Goal: Check status: Check status

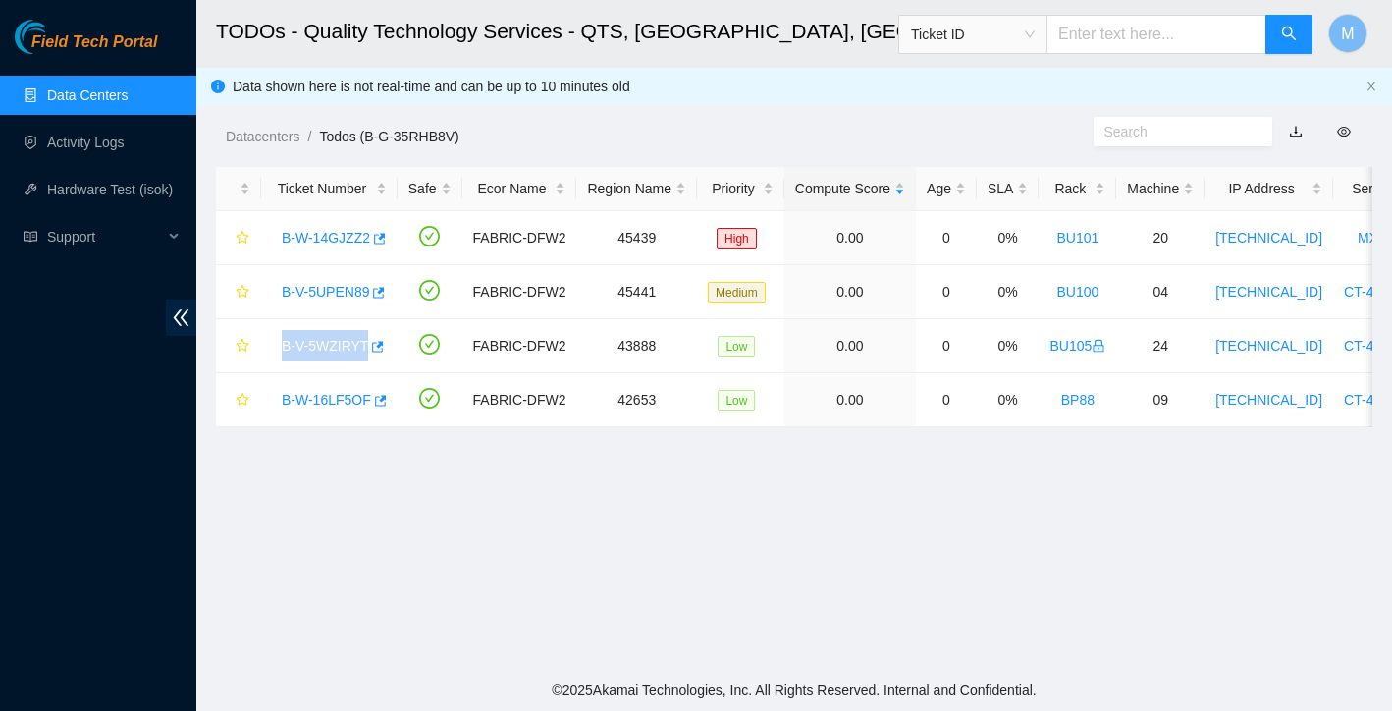
scroll to position [316, 0]
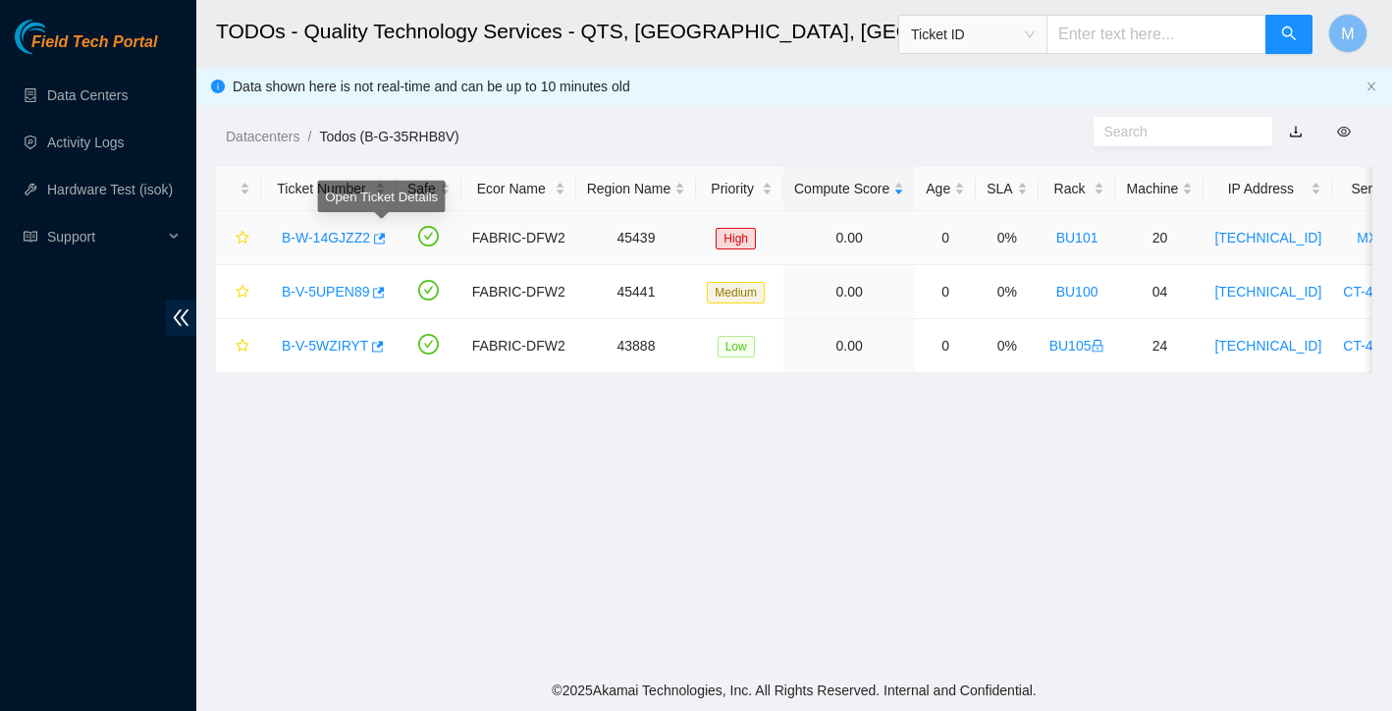
click at [340, 239] on link "B-W-14GJZZ2" at bounding box center [326, 238] width 88 height 16
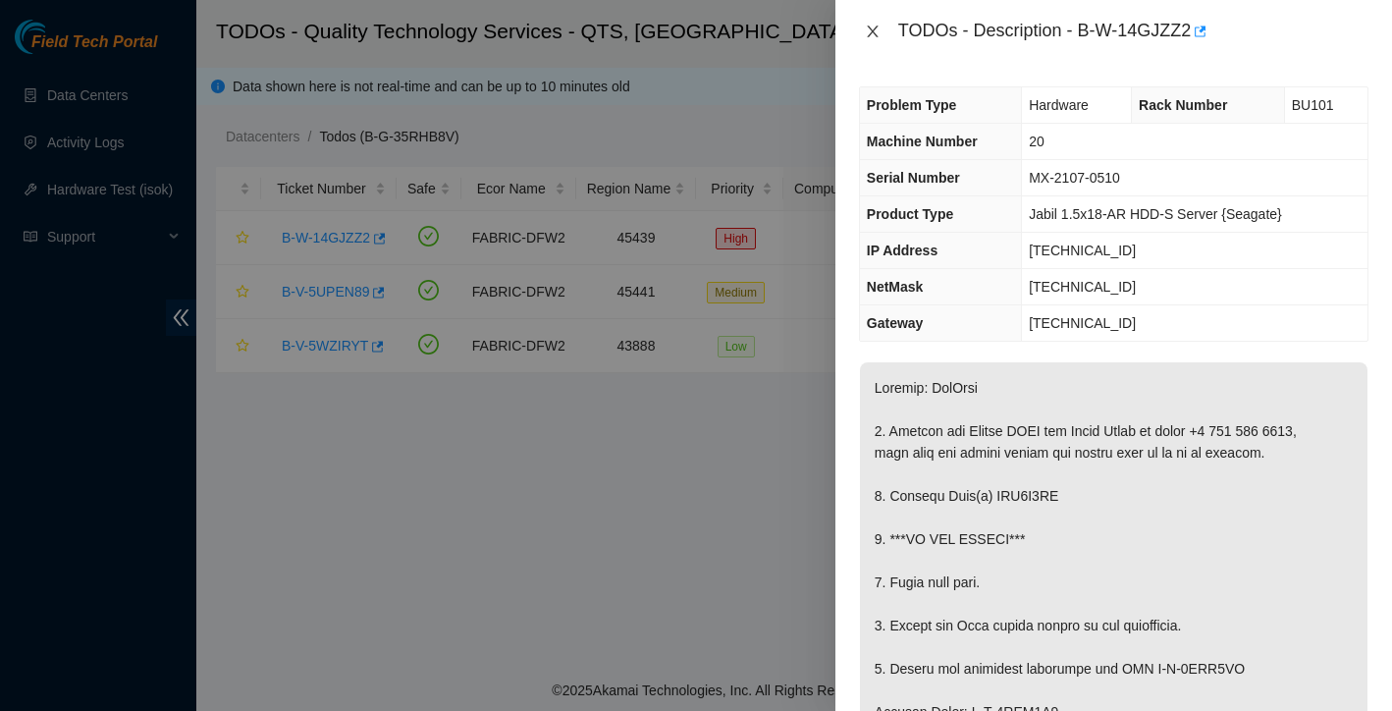
click at [869, 25] on icon "close" at bounding box center [873, 32] width 16 height 16
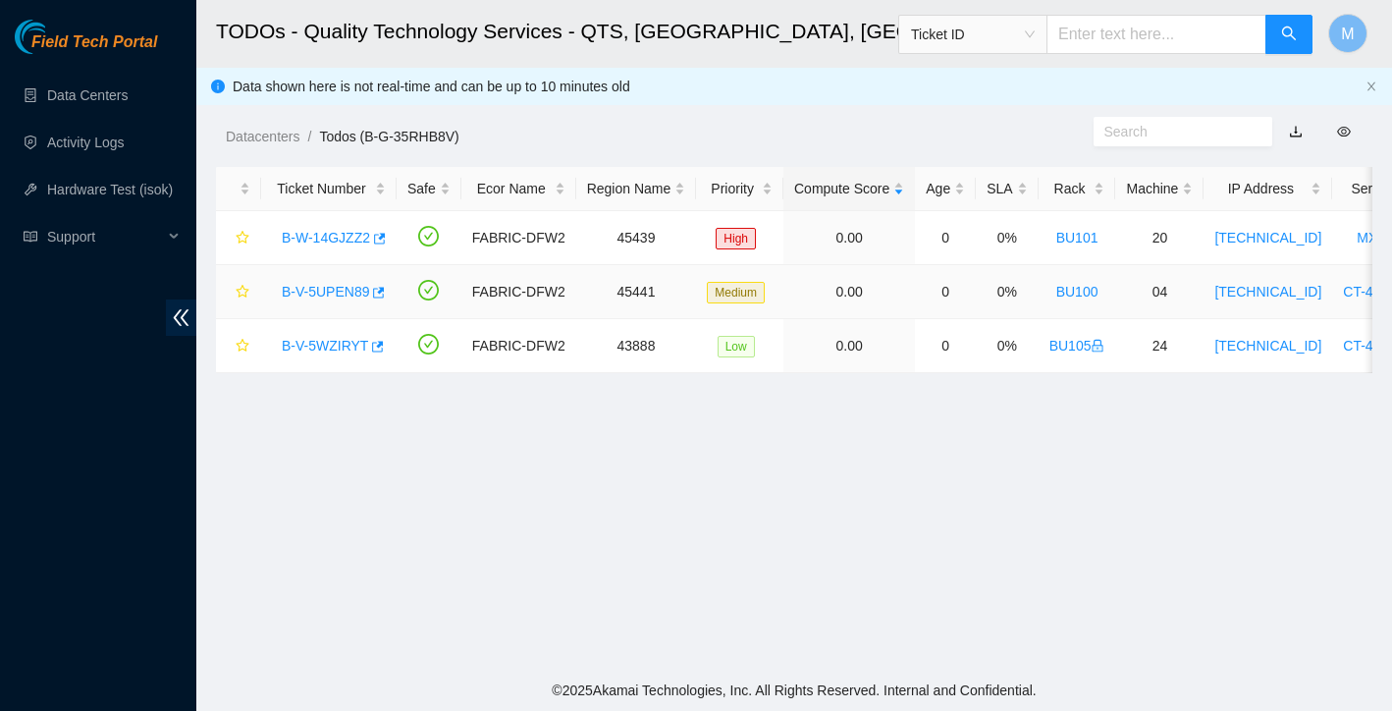
click at [352, 298] on link "B-V-5UPEN89" at bounding box center [325, 292] width 87 height 16
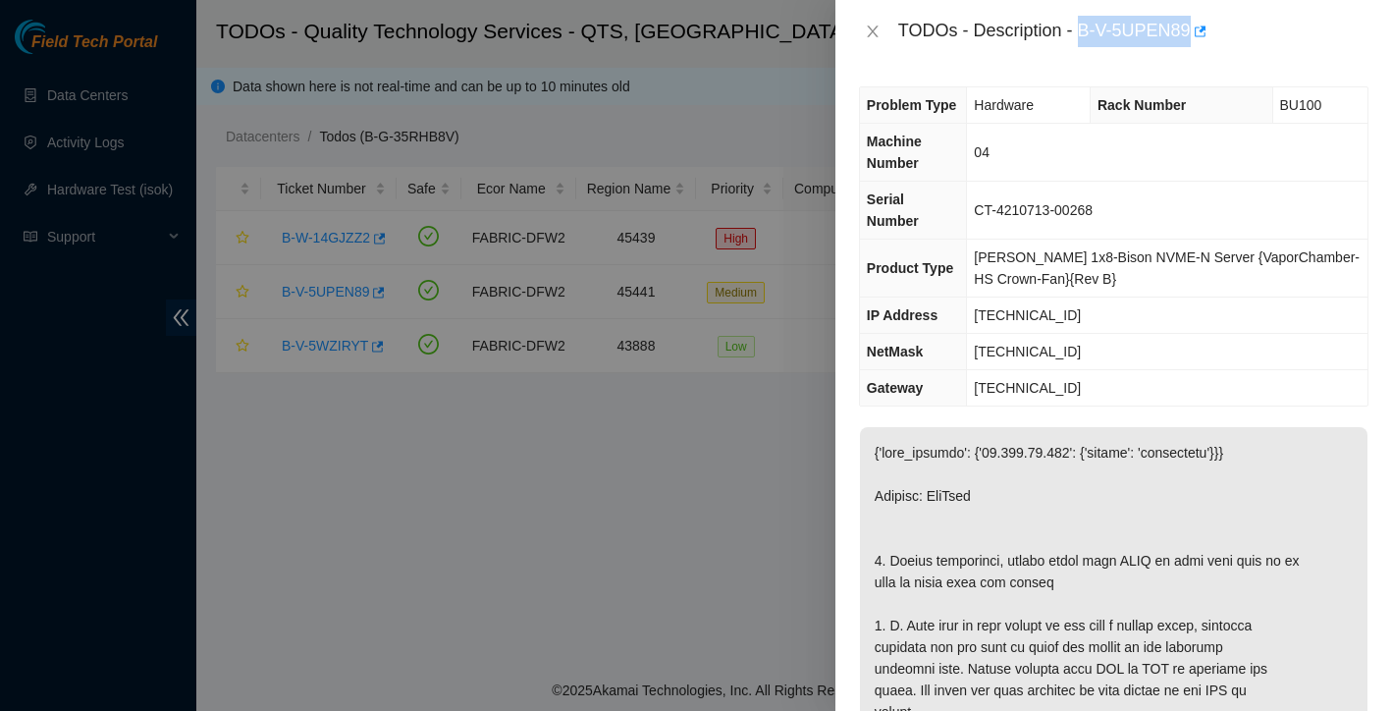
drag, startPoint x: 1083, startPoint y: 24, endPoint x: 1197, endPoint y: 22, distance: 113.9
click at [1197, 22] on div "TODOs - Description - B-V-5UPEN89" at bounding box center [1133, 31] width 470 height 31
copy div "B-V-5UPEN89"
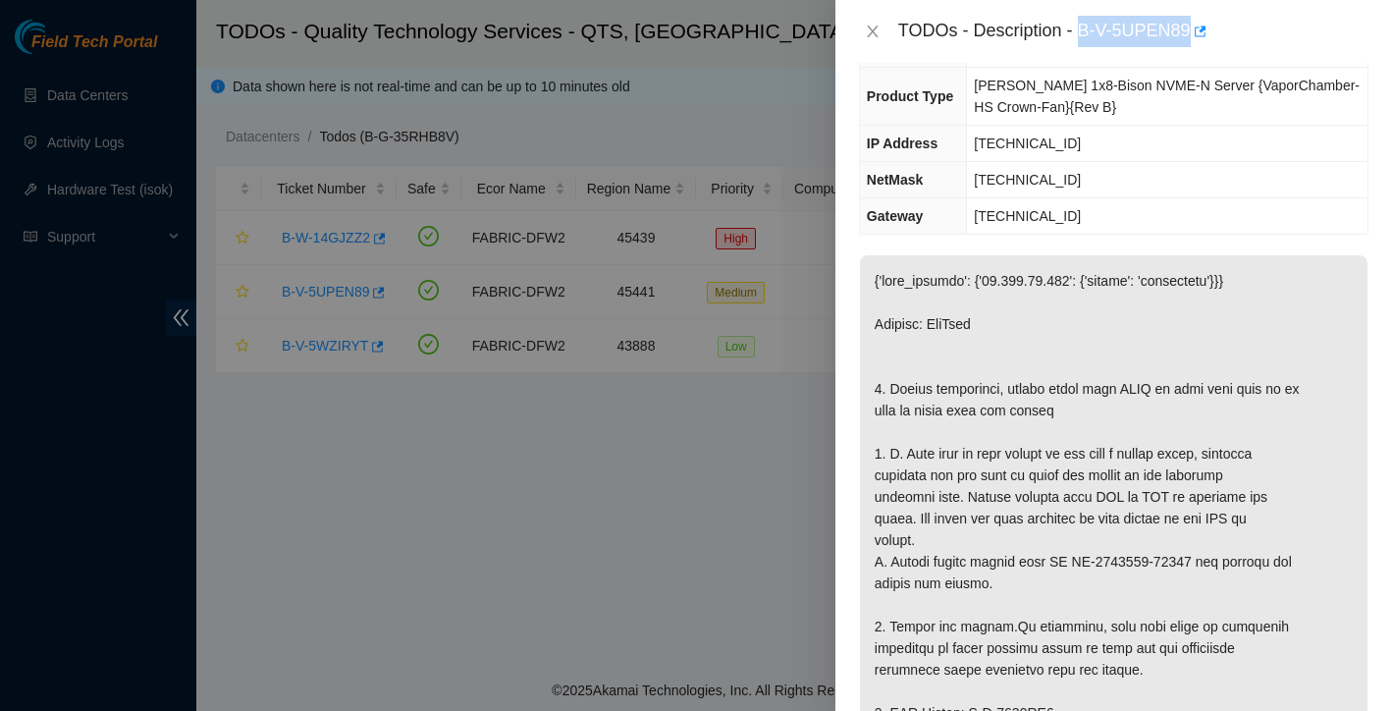
scroll to position [276, 0]
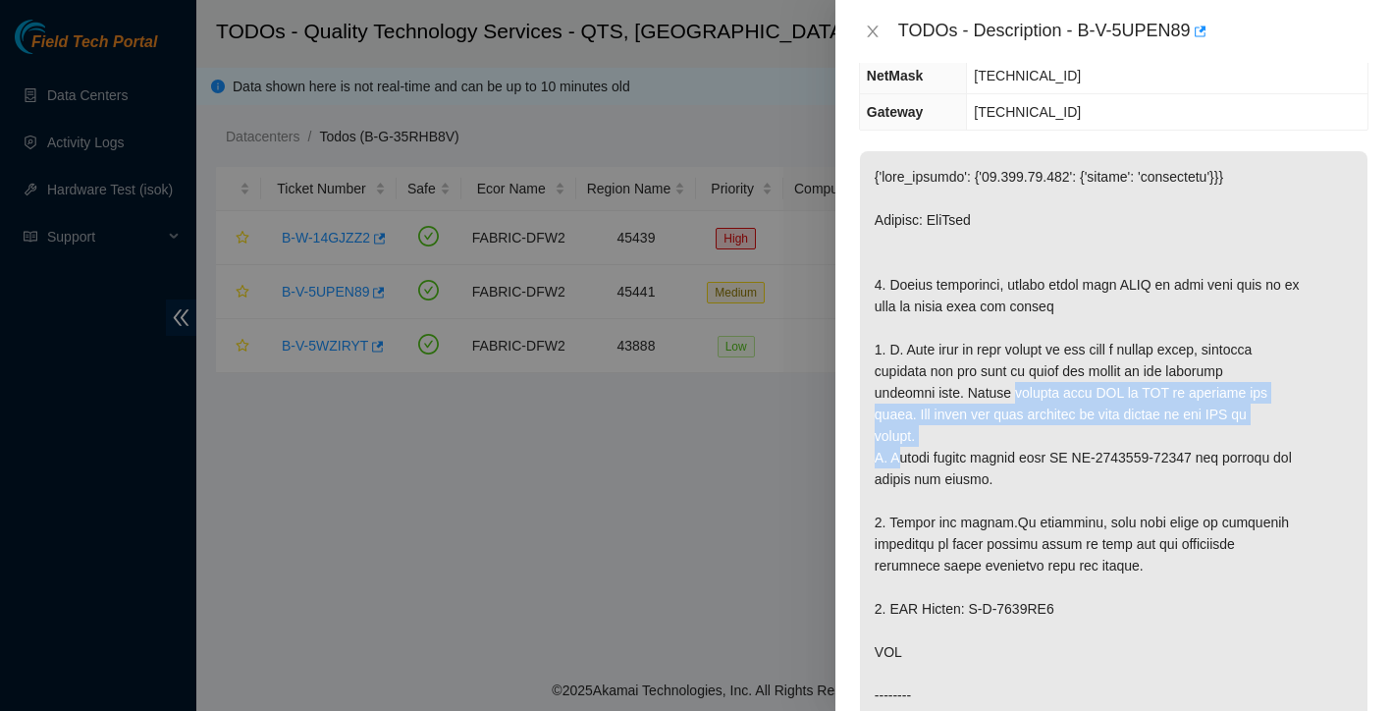
drag, startPoint x: 970, startPoint y: 436, endPoint x: 986, endPoint y: 471, distance: 38.7
click at [986, 471] on p at bounding box center [1114, 587] width 508 height 872
copy p "Please contact your NIE or CWA to download the label. The label has been attach…"
click at [875, 25] on icon "close" at bounding box center [873, 32] width 16 height 16
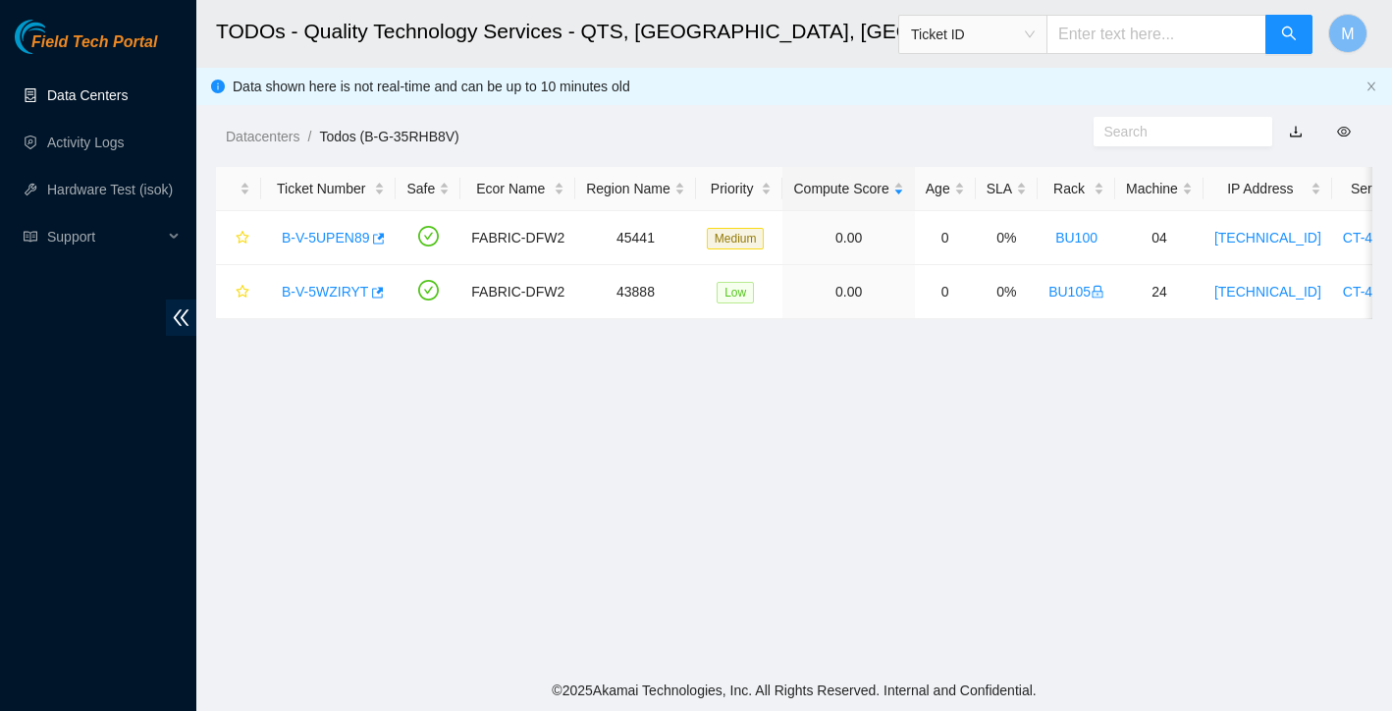
click at [108, 103] on link "Data Centers" at bounding box center [87, 95] width 81 height 16
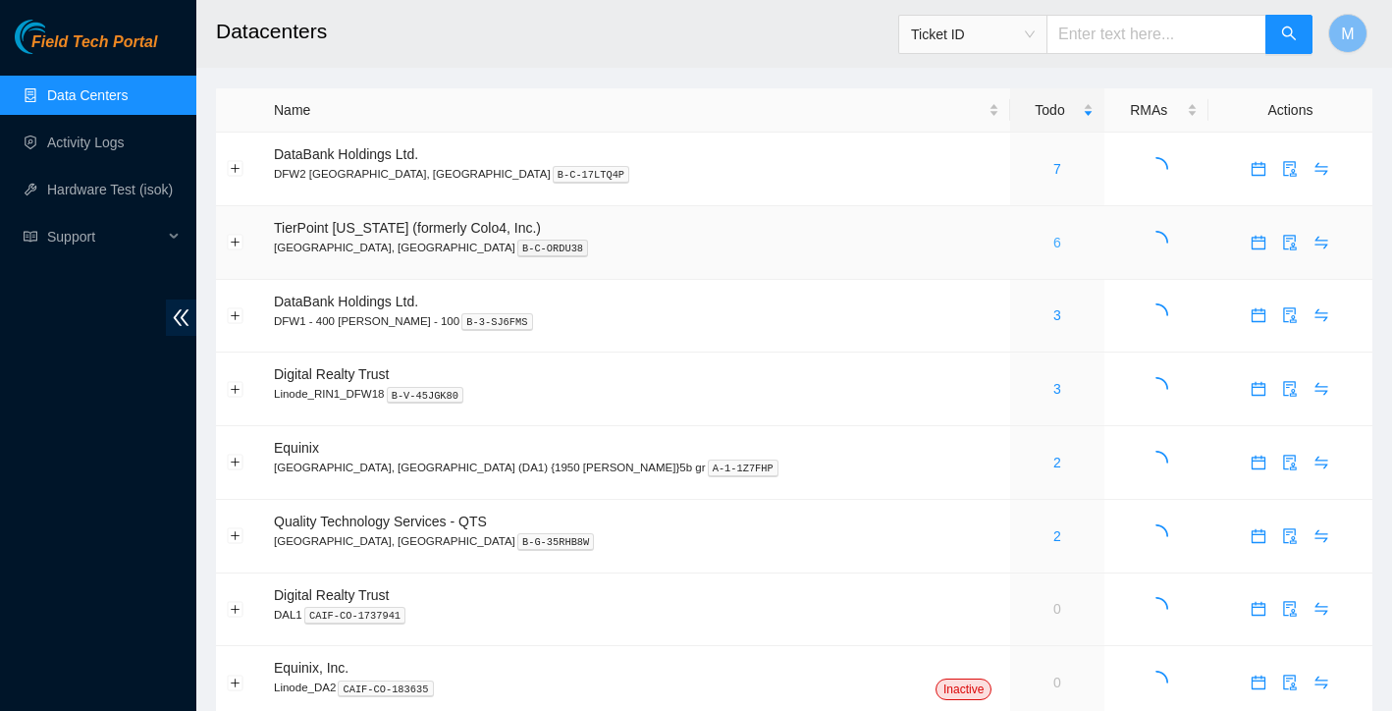
click at [1054, 244] on link "6" at bounding box center [1058, 243] width 8 height 16
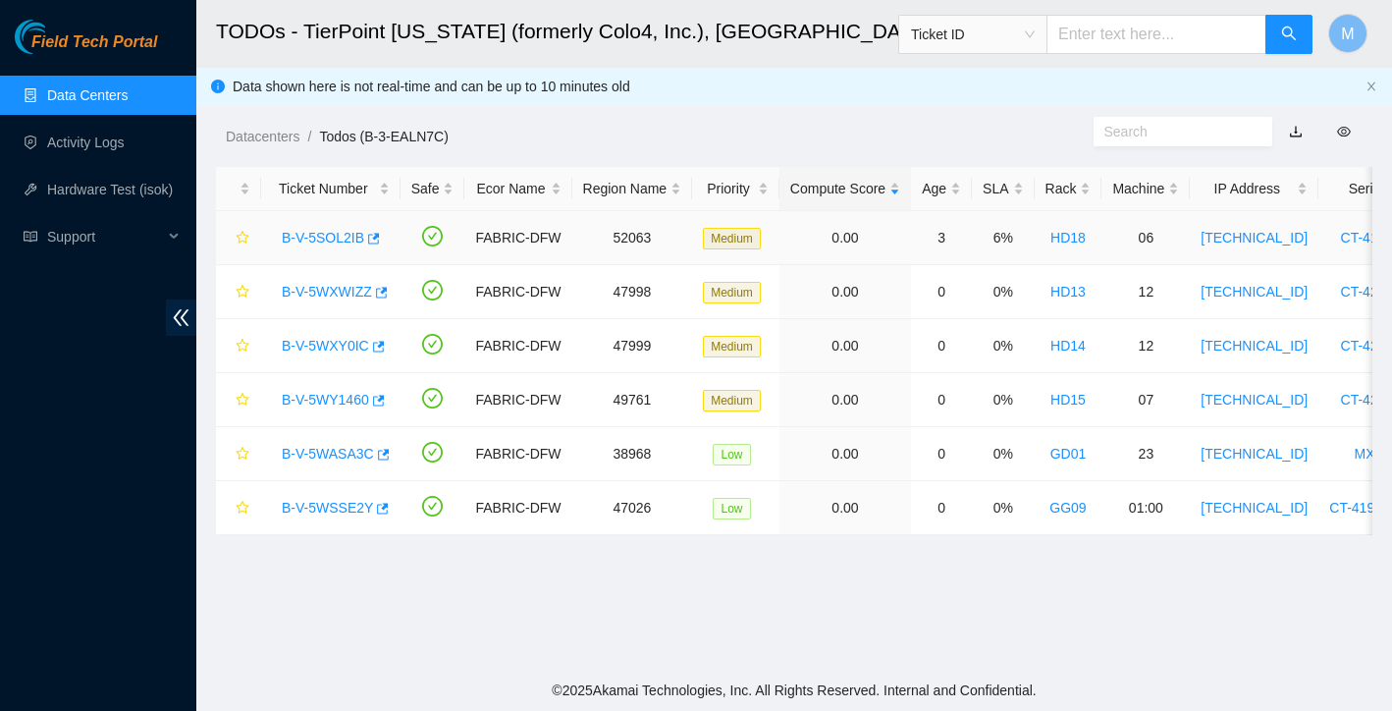
click at [330, 241] on link "B-V-5SOL2IB" at bounding box center [323, 238] width 82 height 16
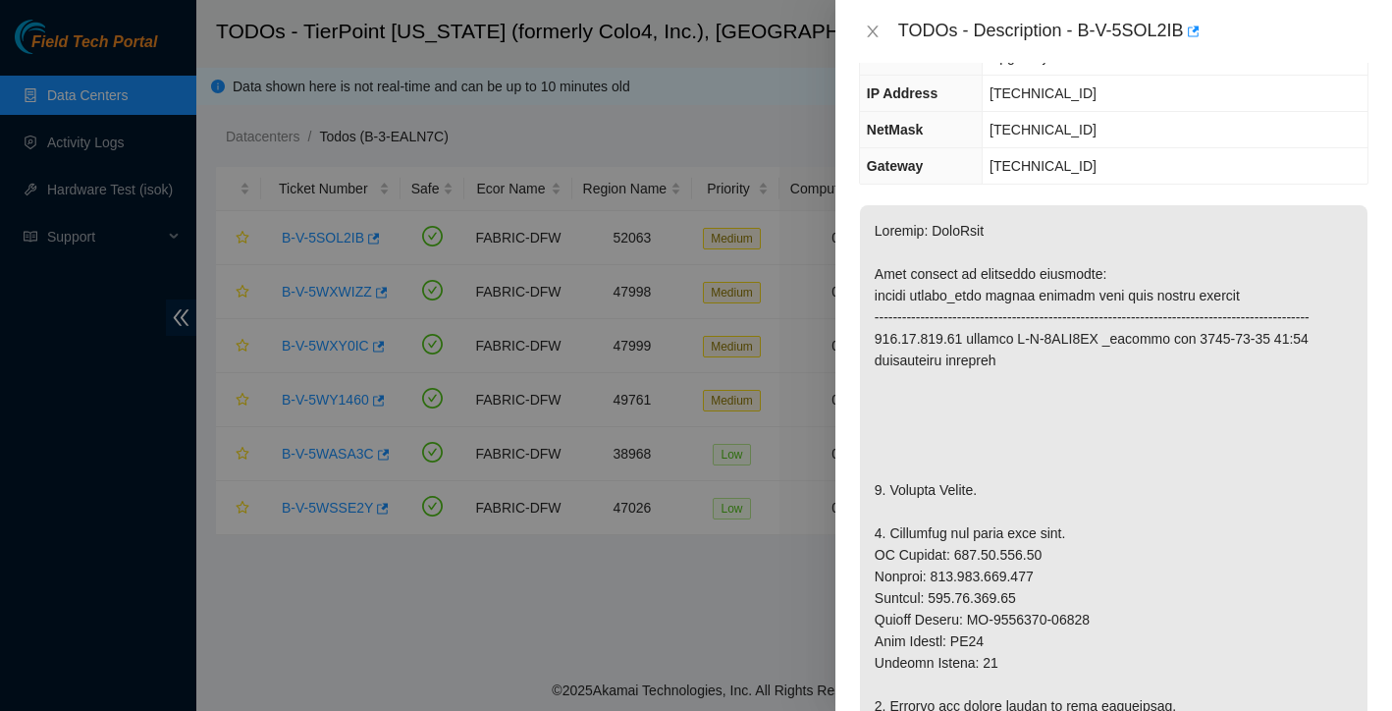
scroll to position [229, 0]
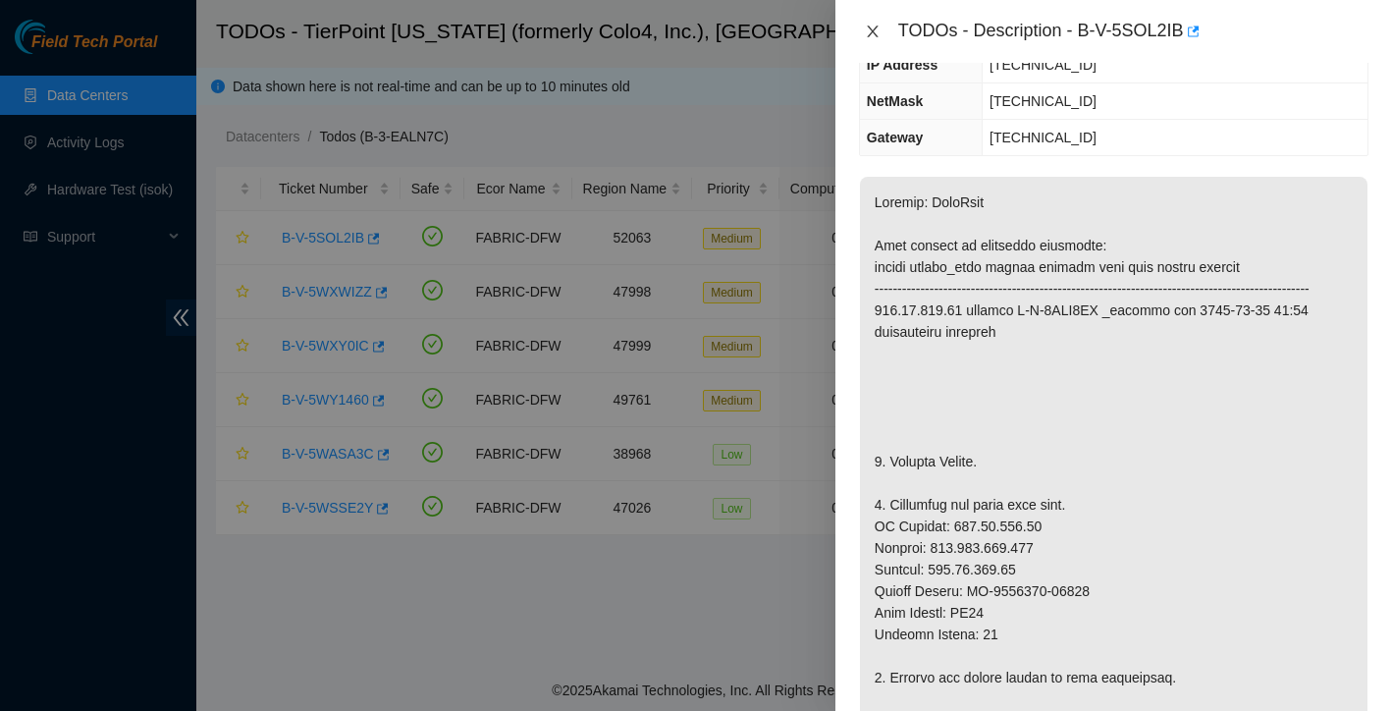
click at [872, 24] on icon "close" at bounding box center [873, 32] width 16 height 16
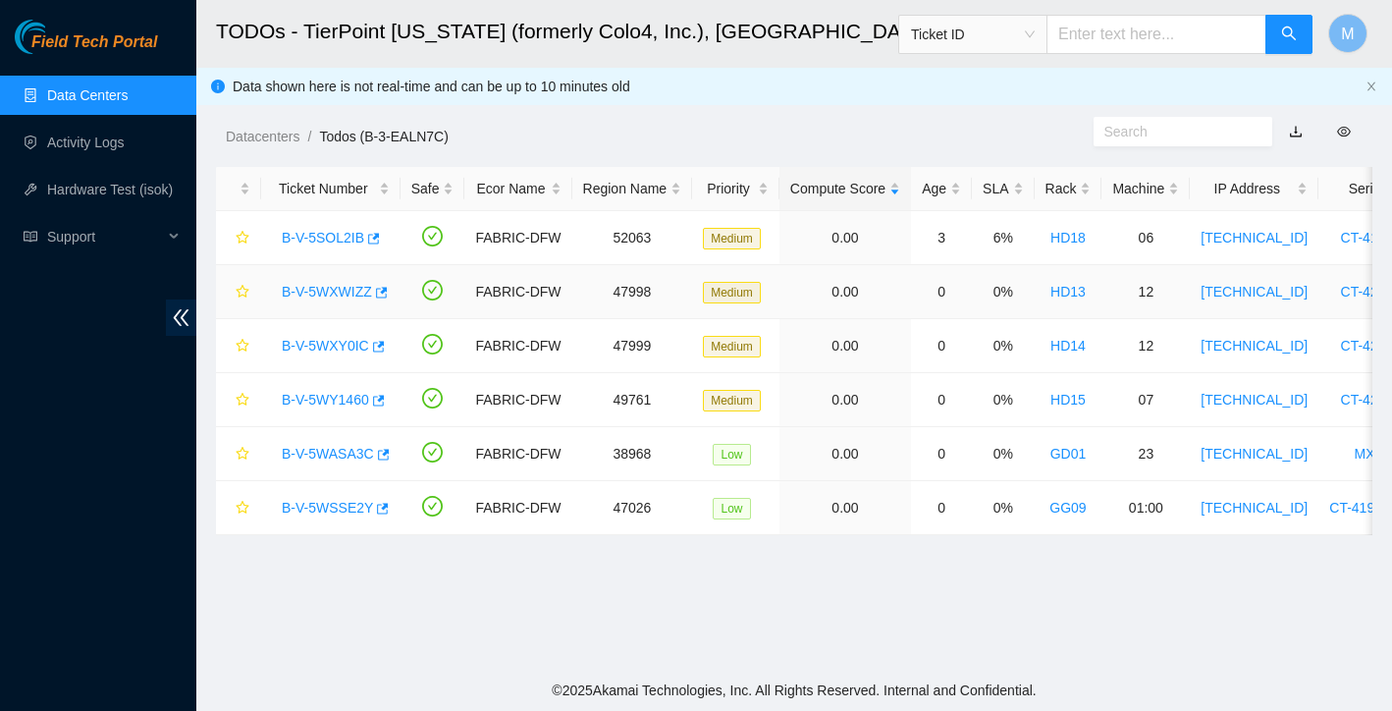
click at [345, 294] on link "B-V-5WXWIZZ" at bounding box center [327, 292] width 90 height 16
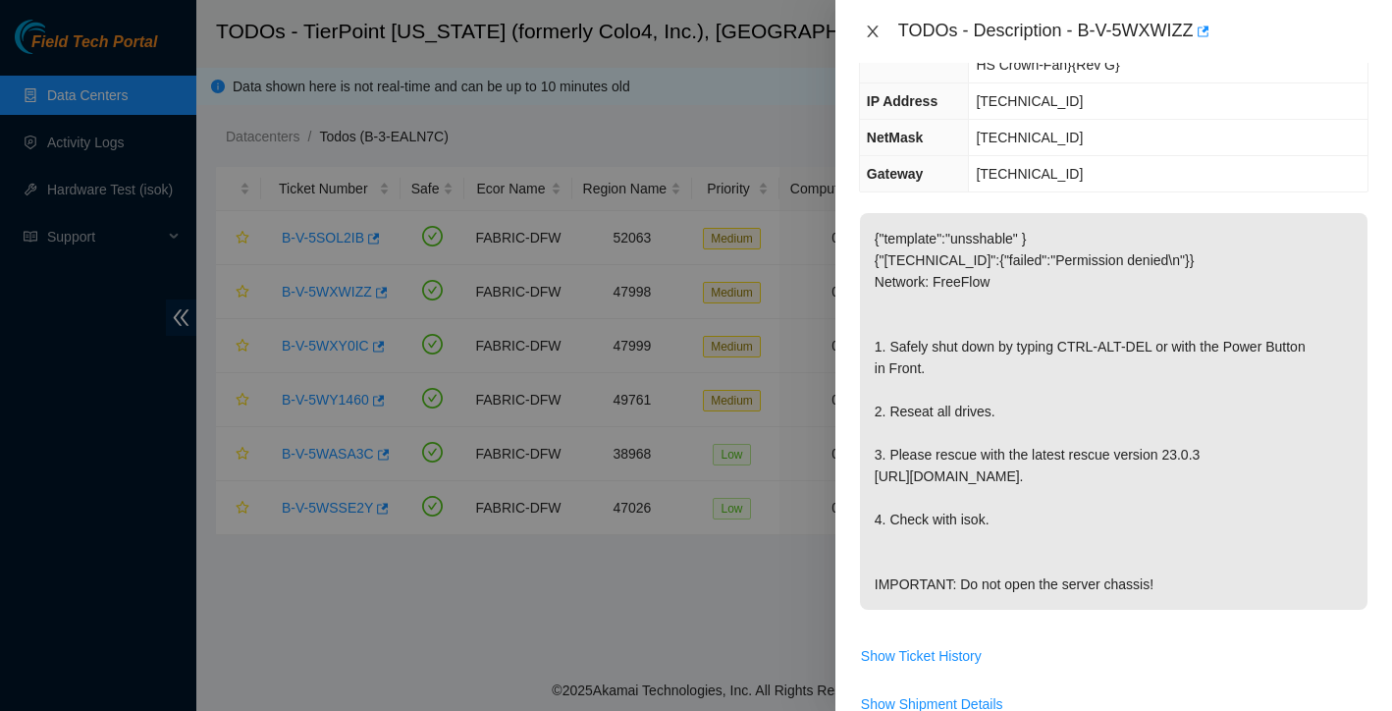
click at [879, 24] on icon "close" at bounding box center [873, 32] width 16 height 16
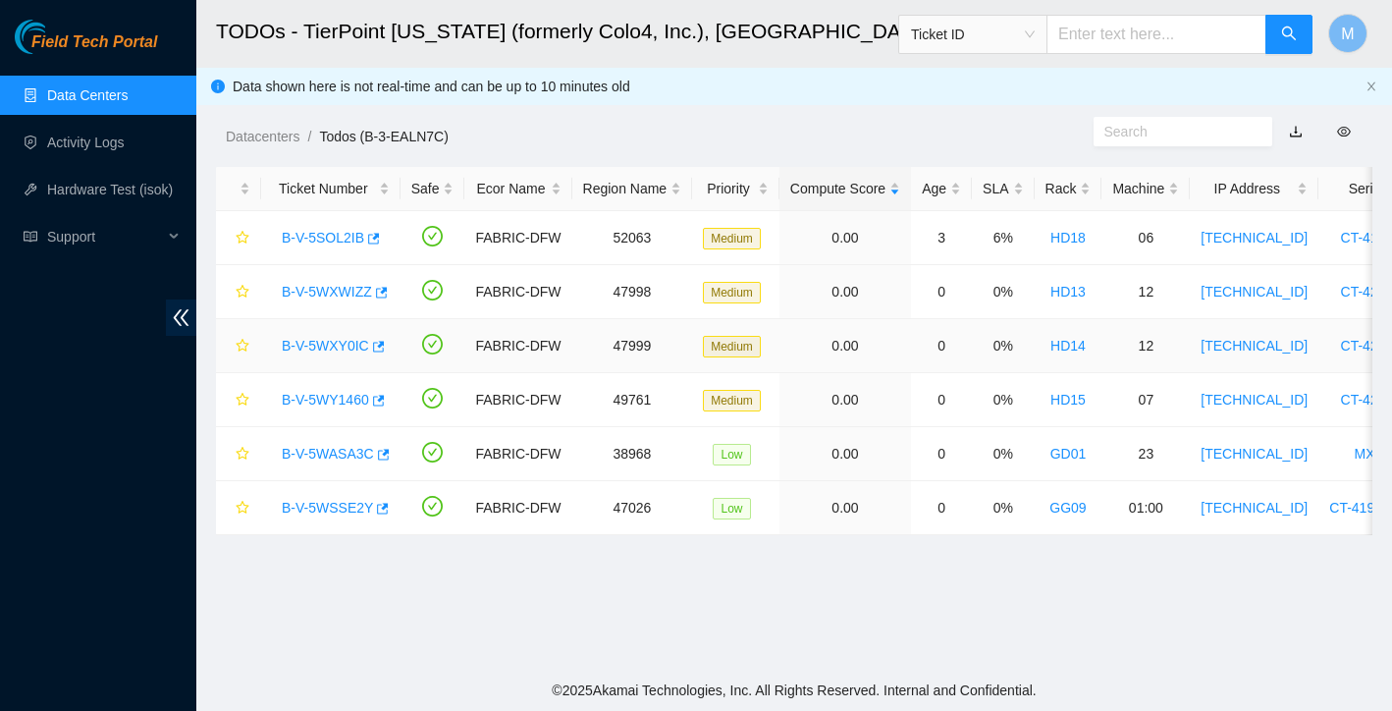
click at [327, 350] on link "B-V-5WXY0IC" at bounding box center [325, 346] width 87 height 16
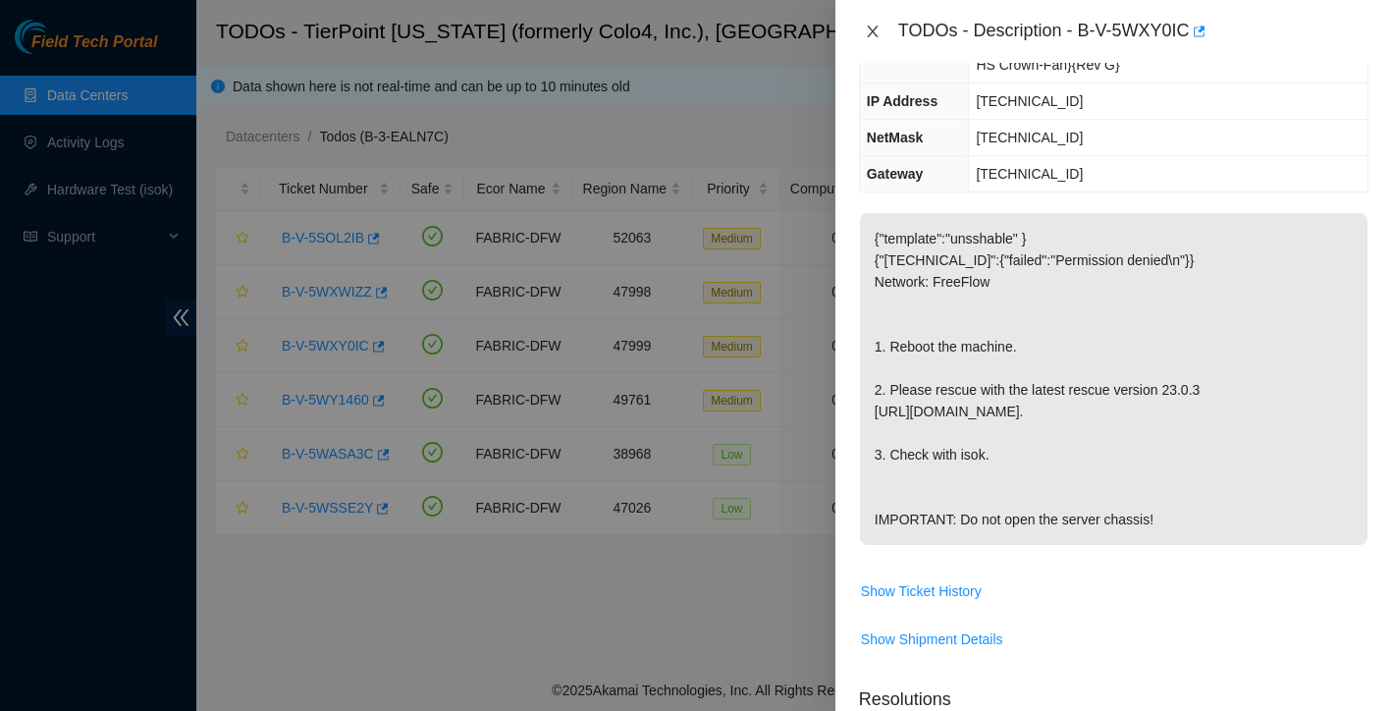
click at [878, 27] on icon "close" at bounding box center [873, 32] width 16 height 16
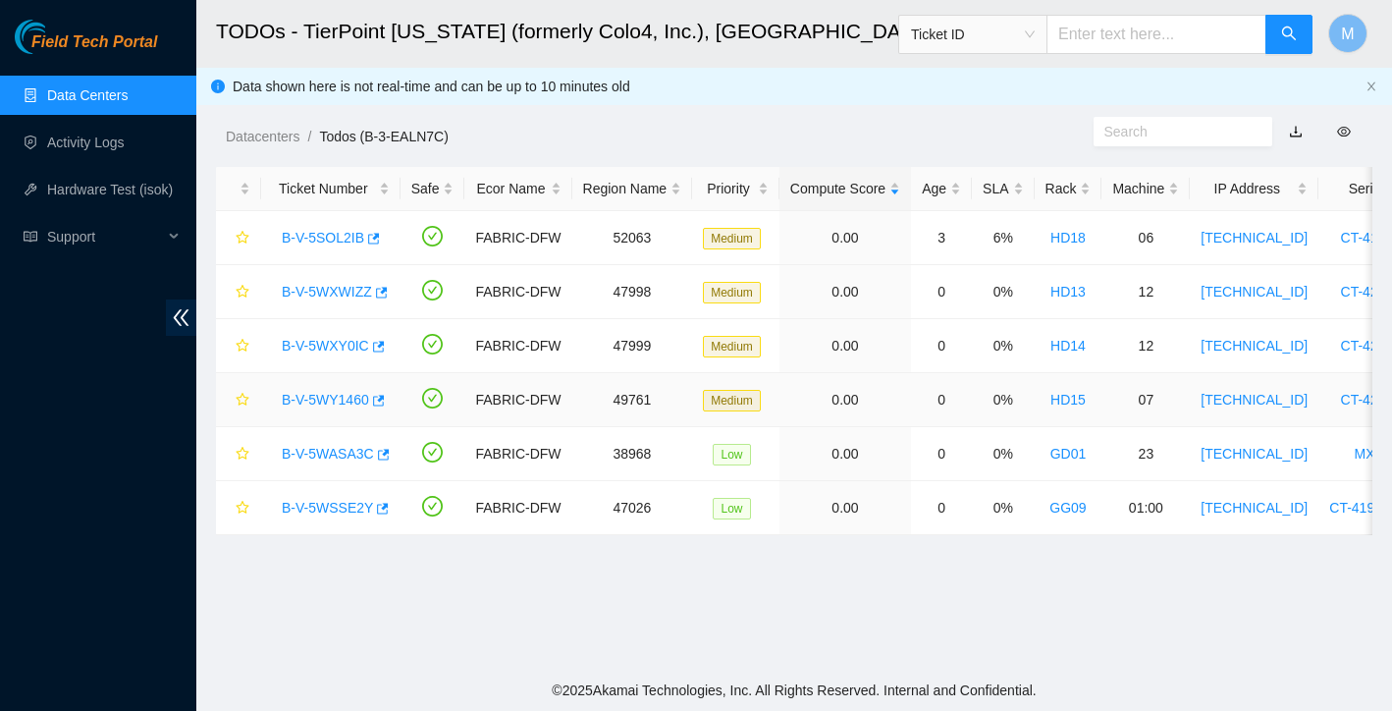
click at [351, 405] on link "B-V-5WY1460" at bounding box center [325, 400] width 87 height 16
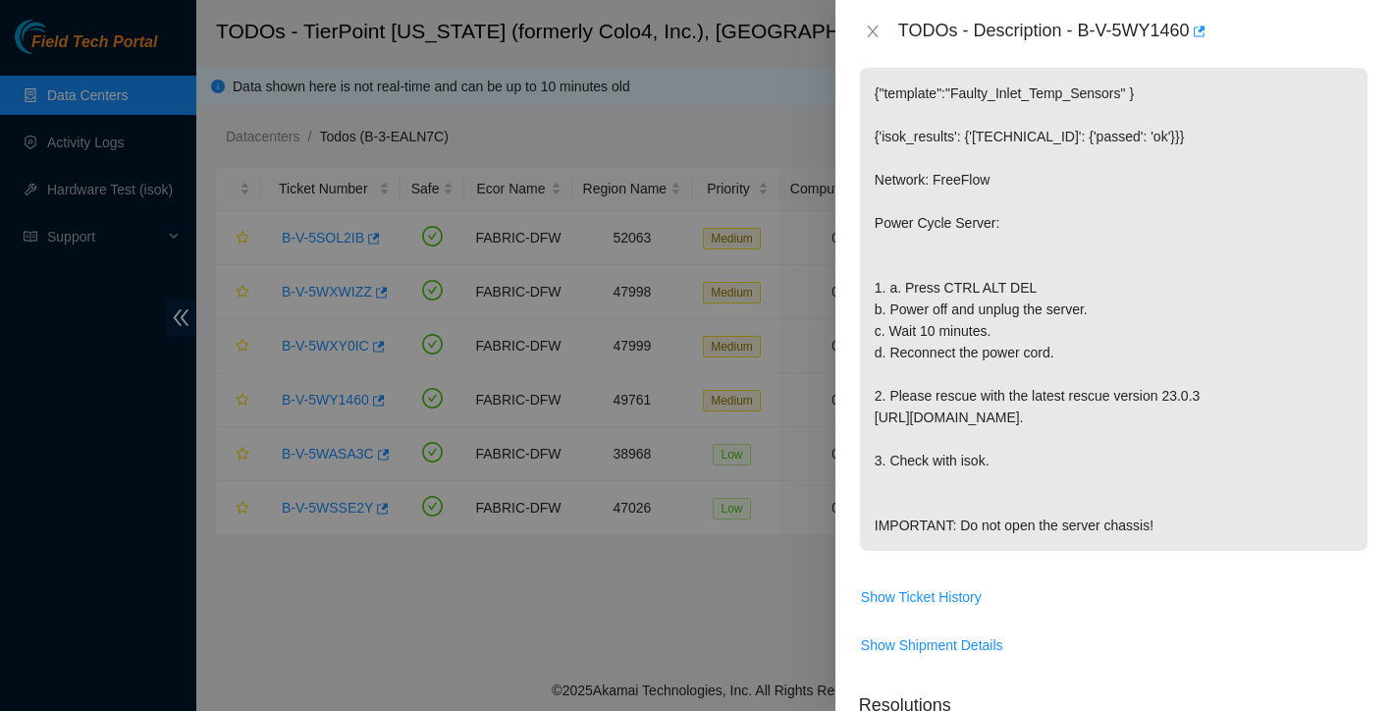
scroll to position [392, 0]
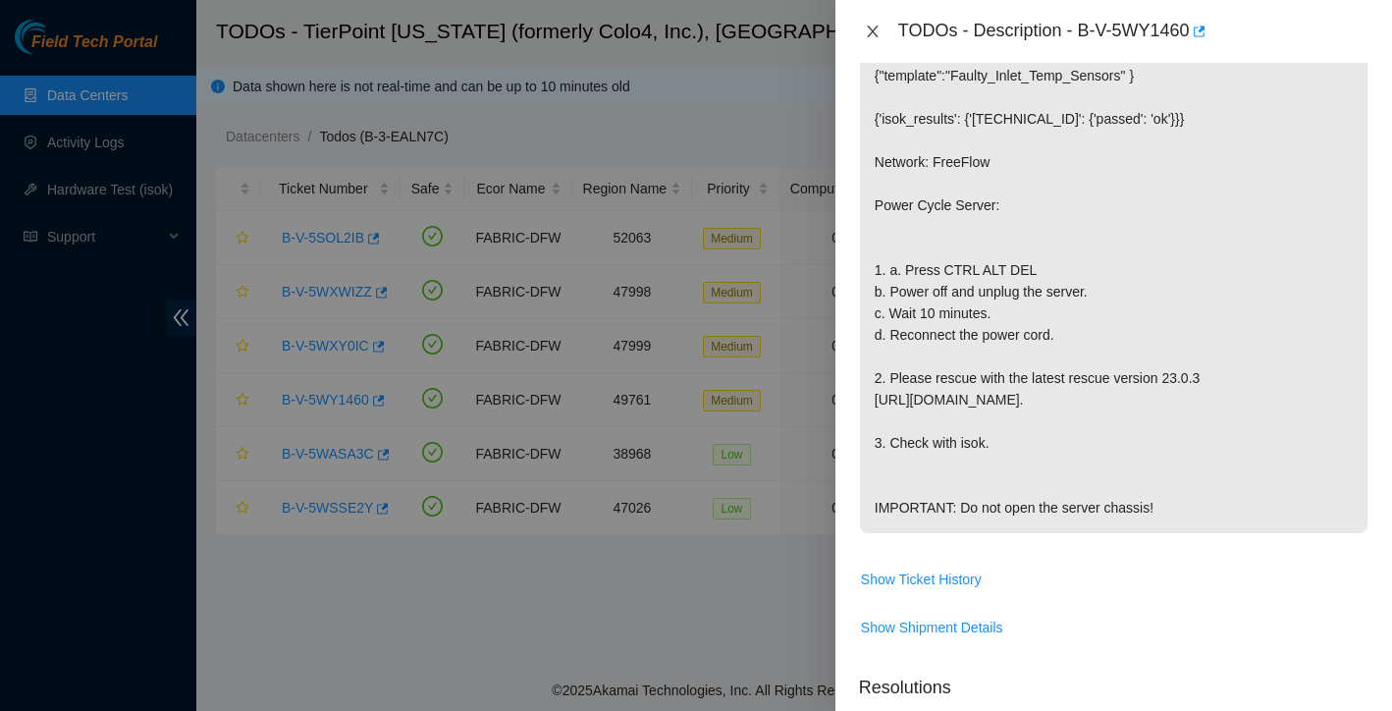
click at [874, 35] on icon "close" at bounding box center [873, 32] width 16 height 16
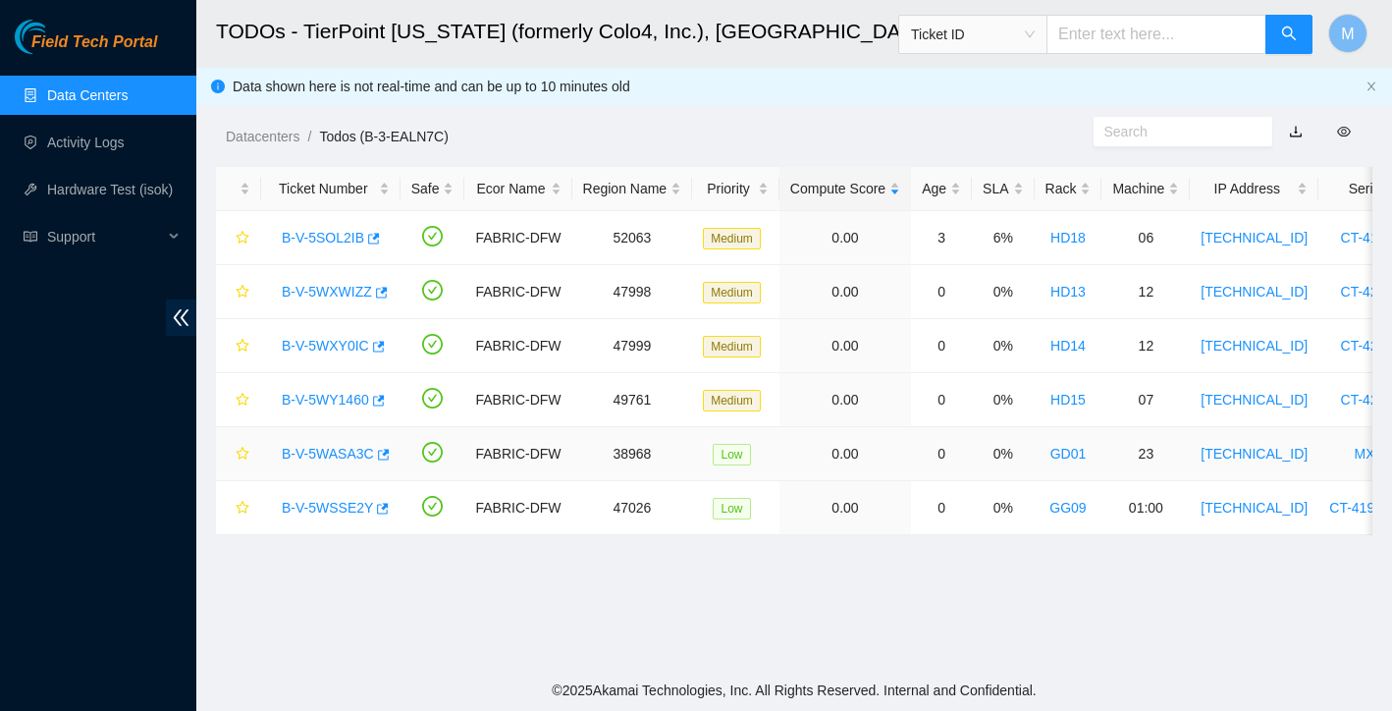
click at [336, 457] on link "B-V-5WASA3C" at bounding box center [328, 454] width 92 height 16
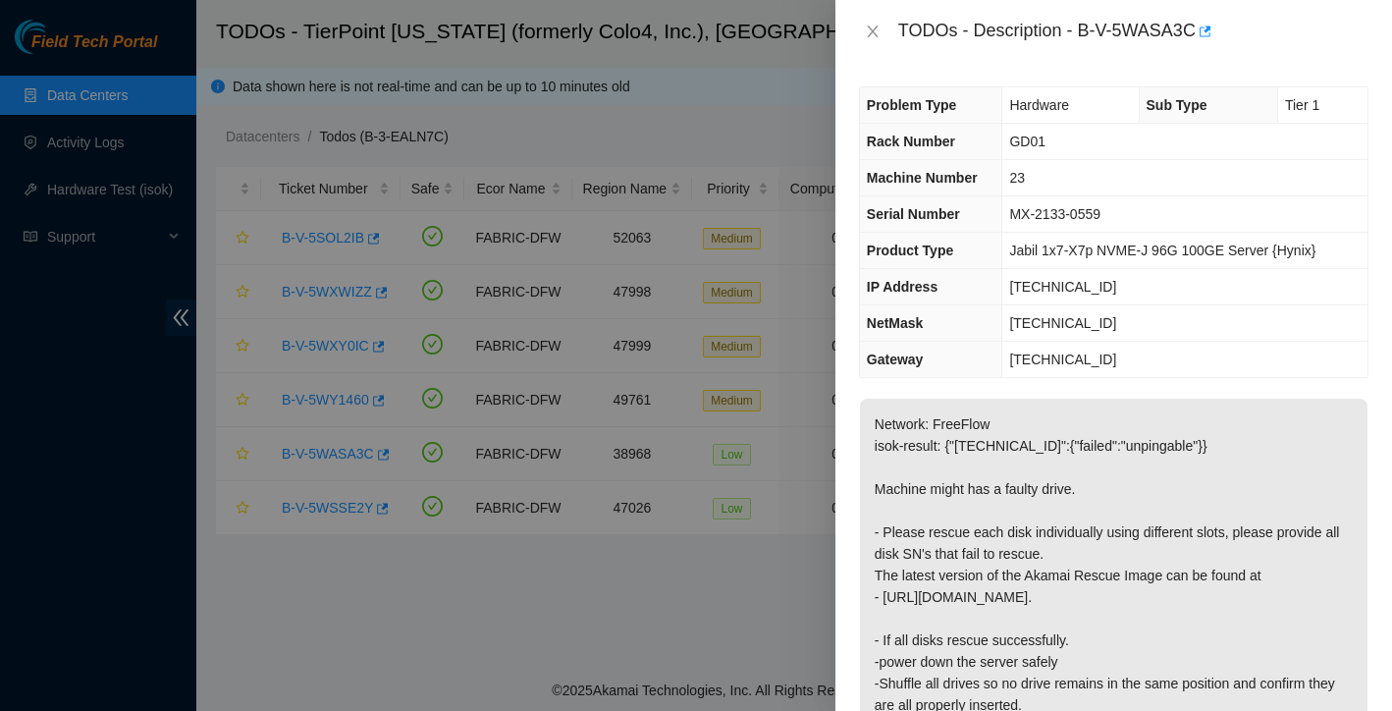
scroll to position [0, 0]
click at [871, 29] on icon "close" at bounding box center [872, 32] width 11 height 12
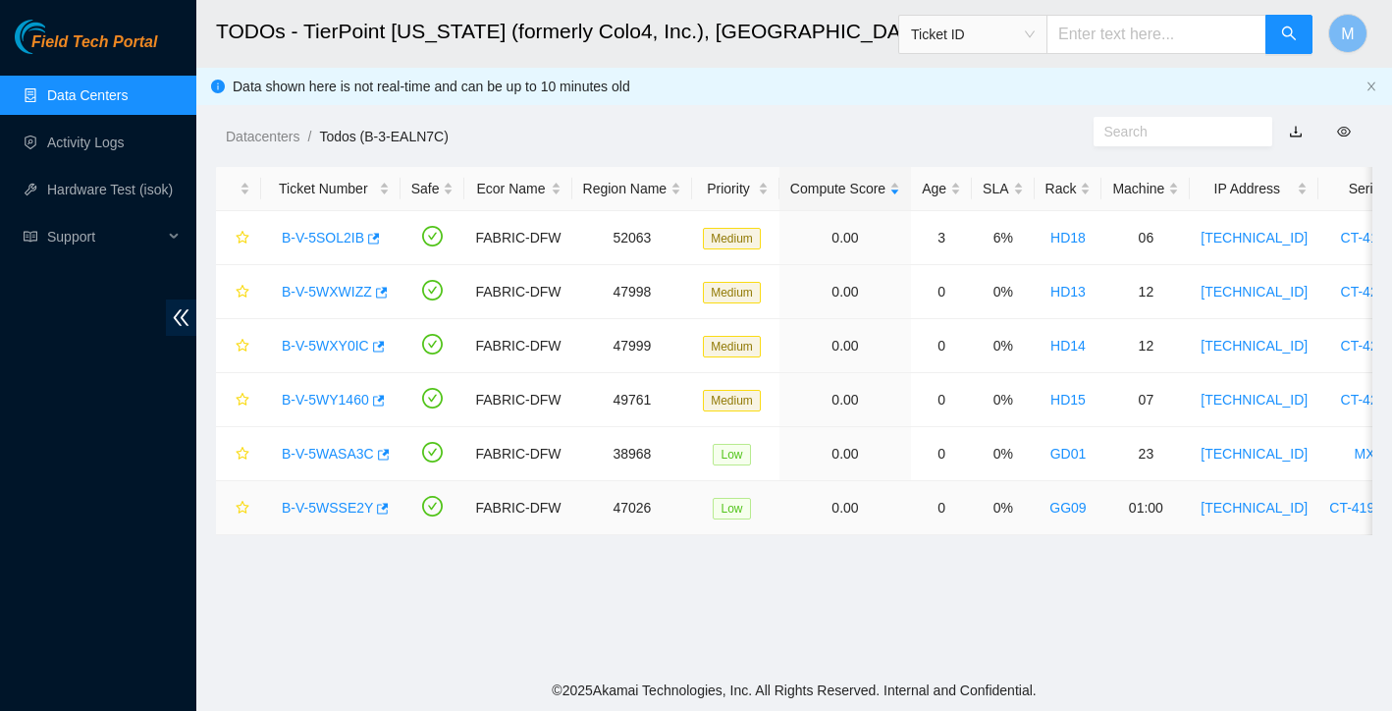
click at [350, 508] on link "B-V-5WSSE2Y" at bounding box center [327, 508] width 91 height 16
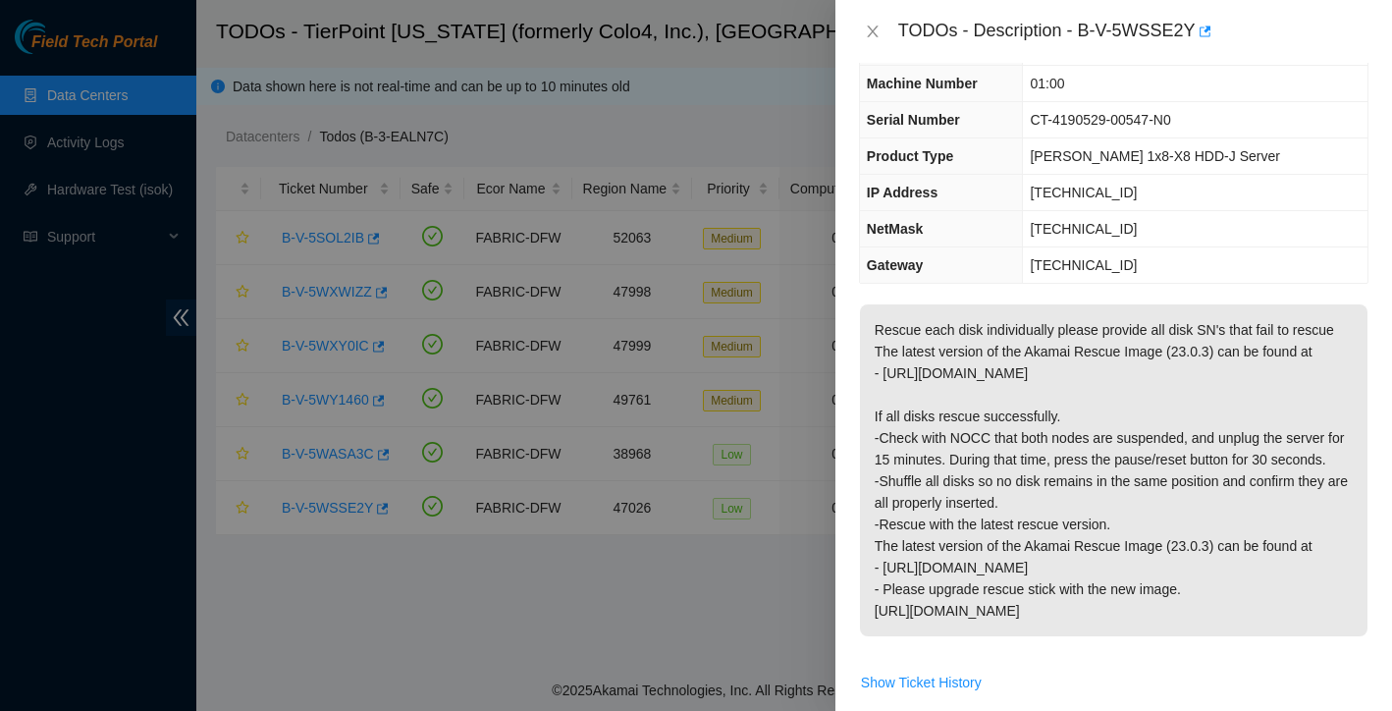
scroll to position [65, 0]
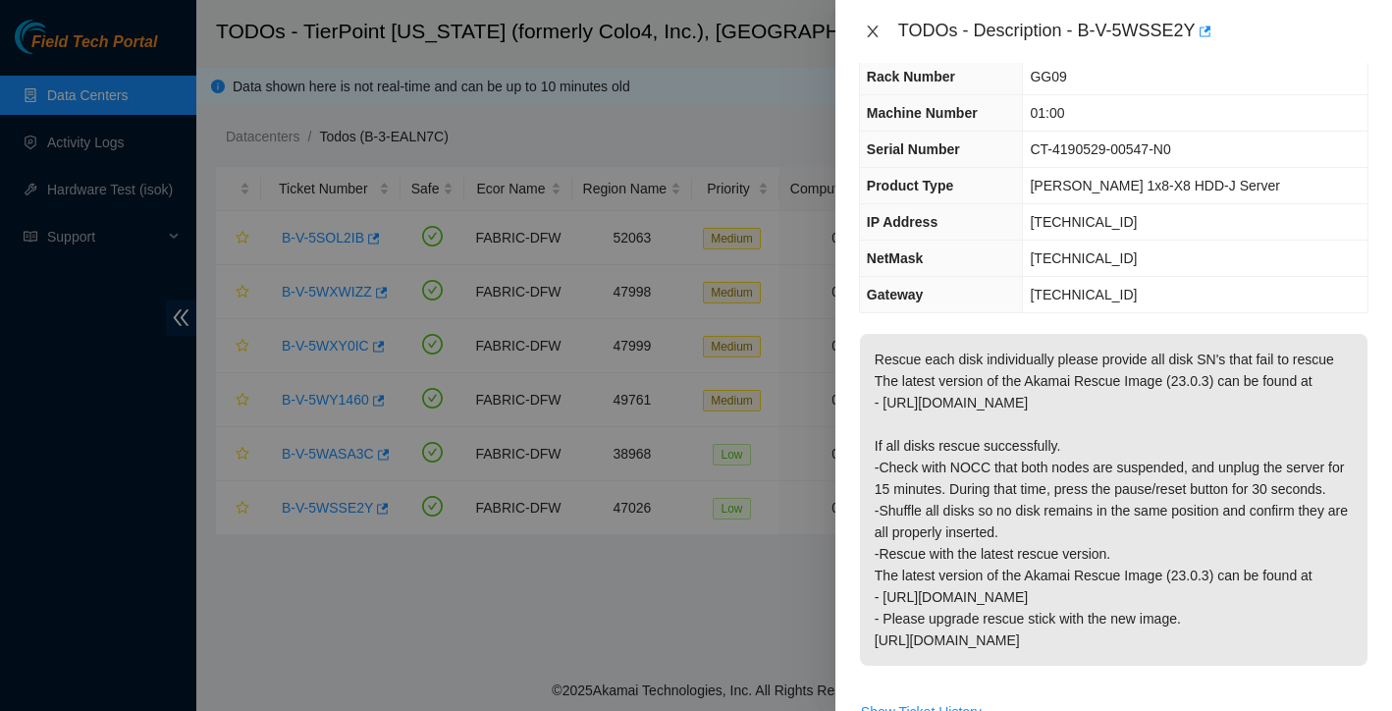
click at [872, 36] on icon "close" at bounding box center [873, 32] width 16 height 16
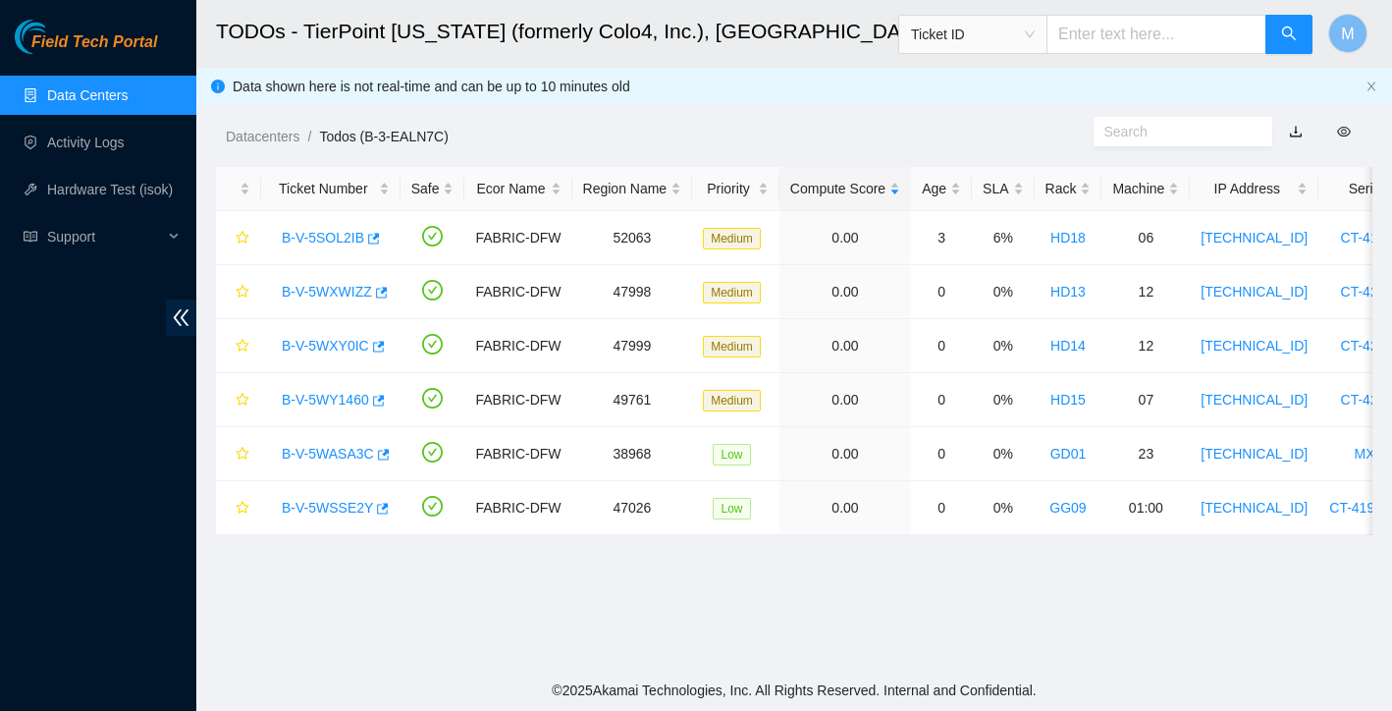
click at [113, 89] on link "Data Centers" at bounding box center [87, 95] width 81 height 16
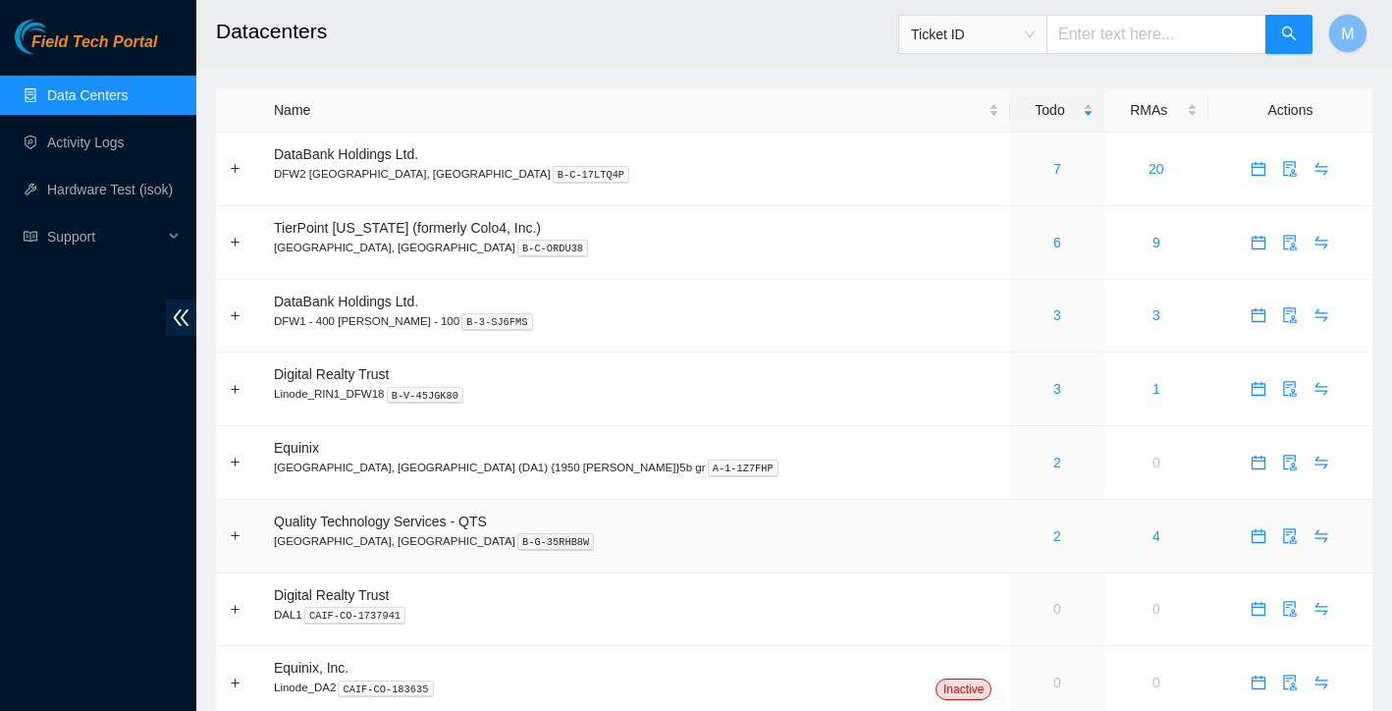
click at [1021, 541] on div "2" at bounding box center [1057, 536] width 72 height 22
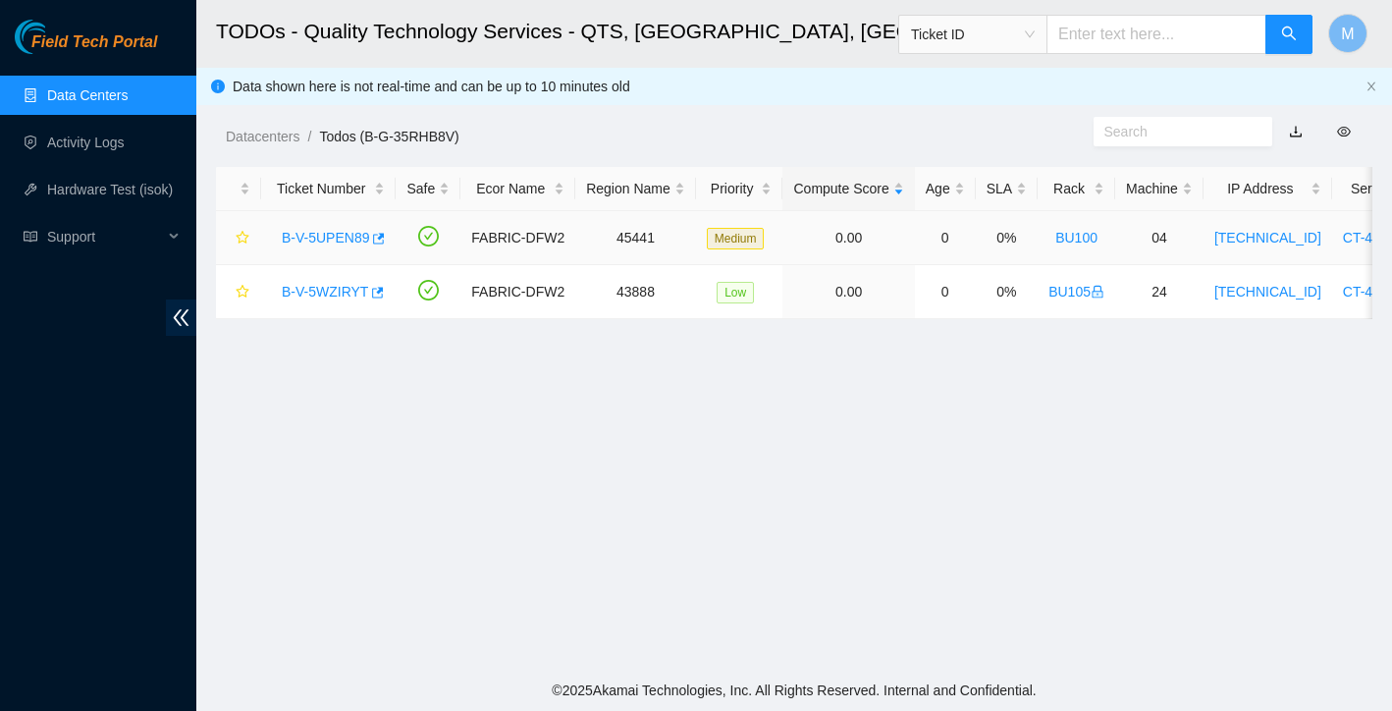
click at [357, 236] on link "B-V-5UPEN89" at bounding box center [325, 238] width 87 height 16
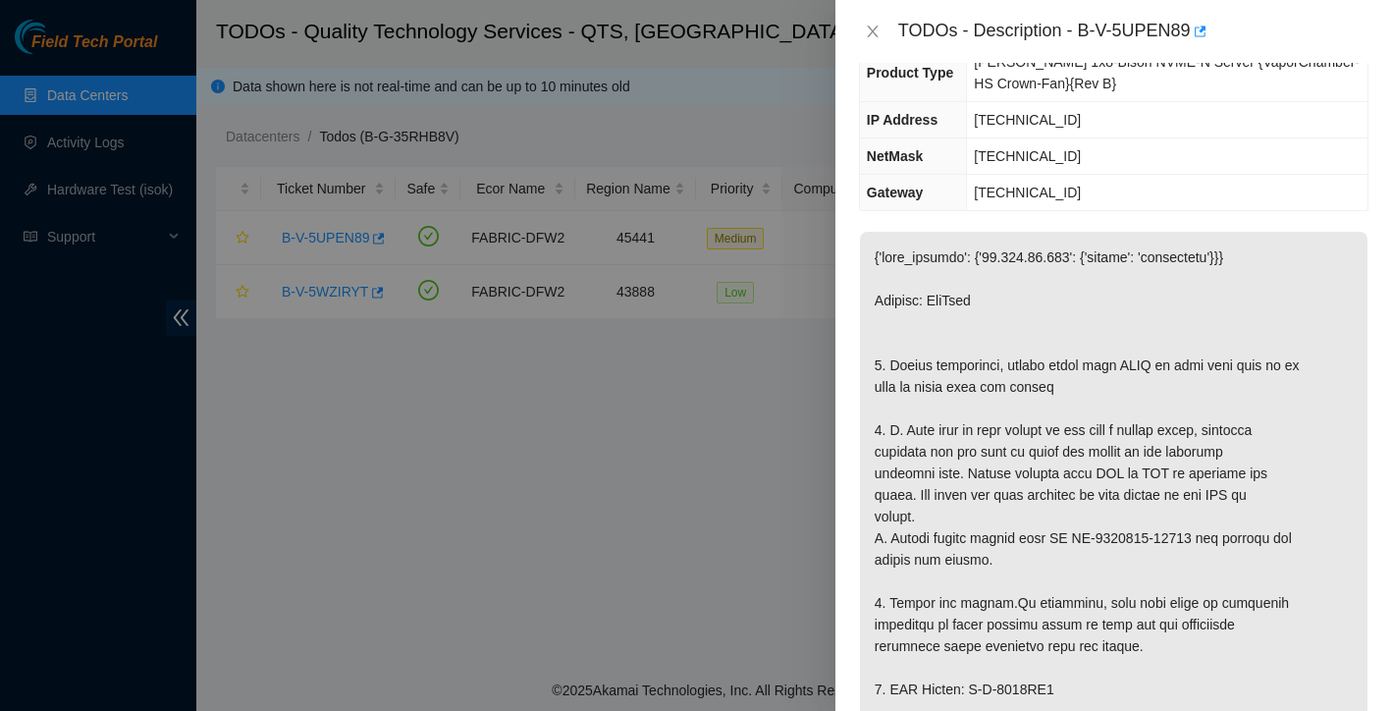
scroll to position [35, 0]
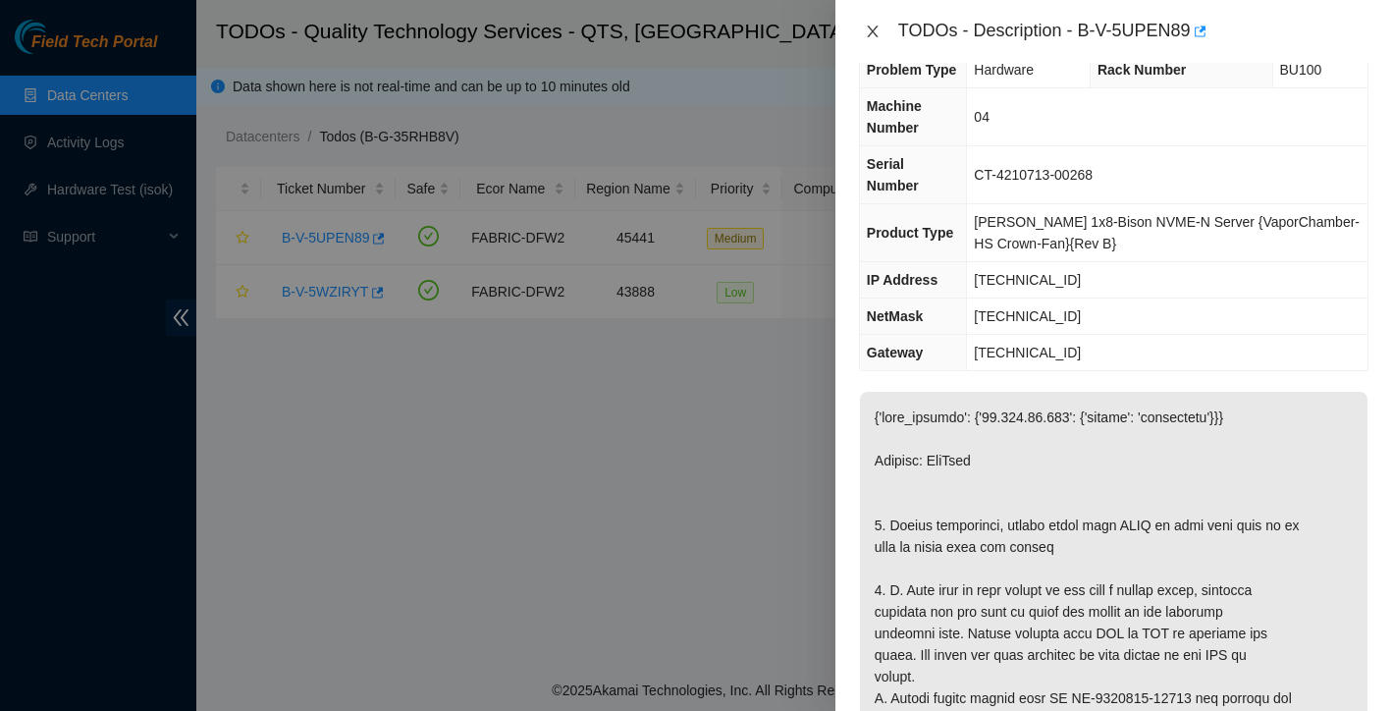
click at [872, 33] on icon "close" at bounding box center [873, 32] width 16 height 16
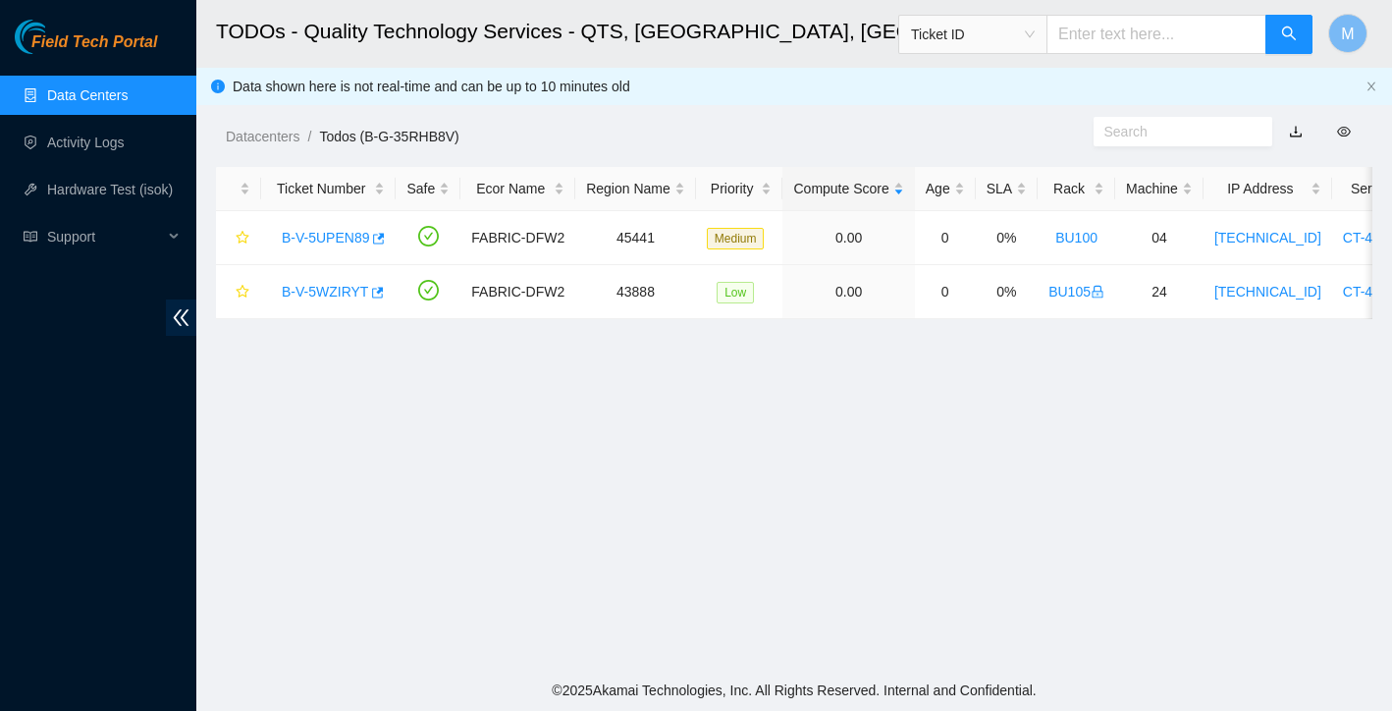
click at [111, 94] on link "Data Centers" at bounding box center [87, 95] width 81 height 16
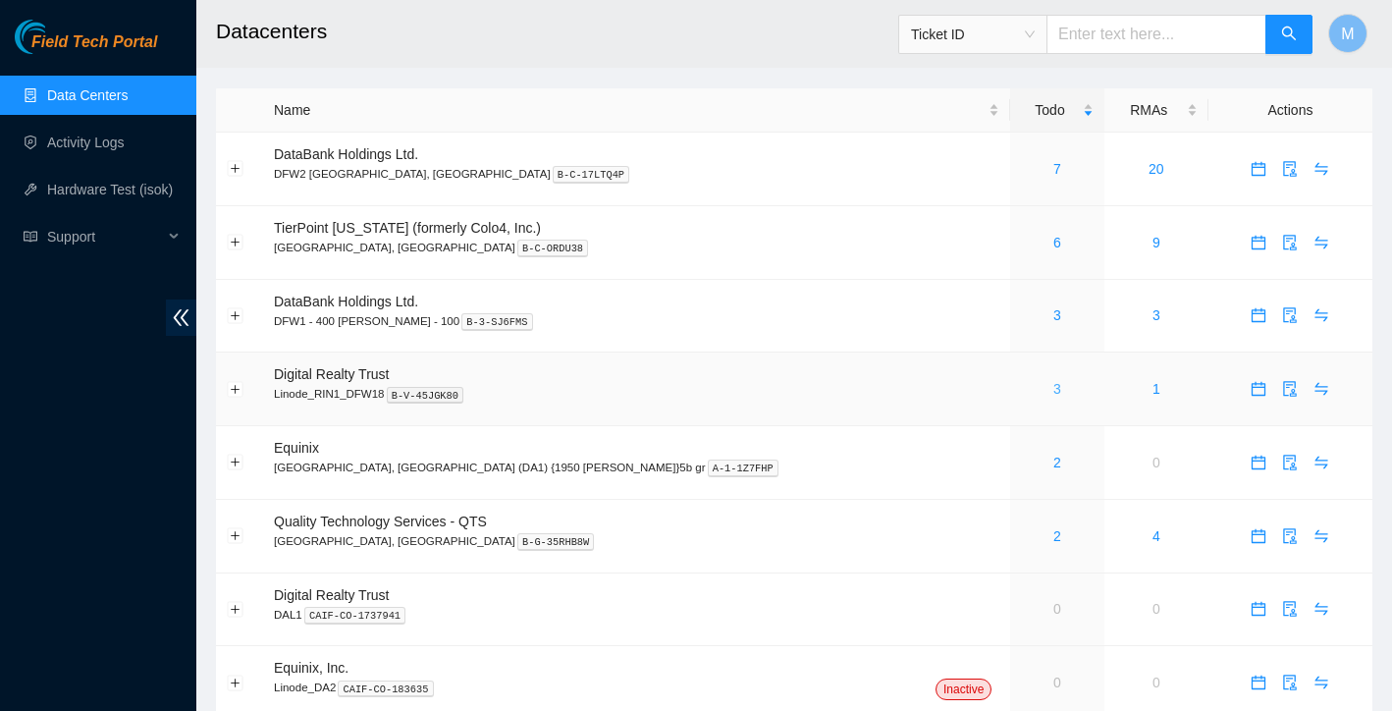
click at [1054, 386] on link "3" at bounding box center [1058, 389] width 8 height 16
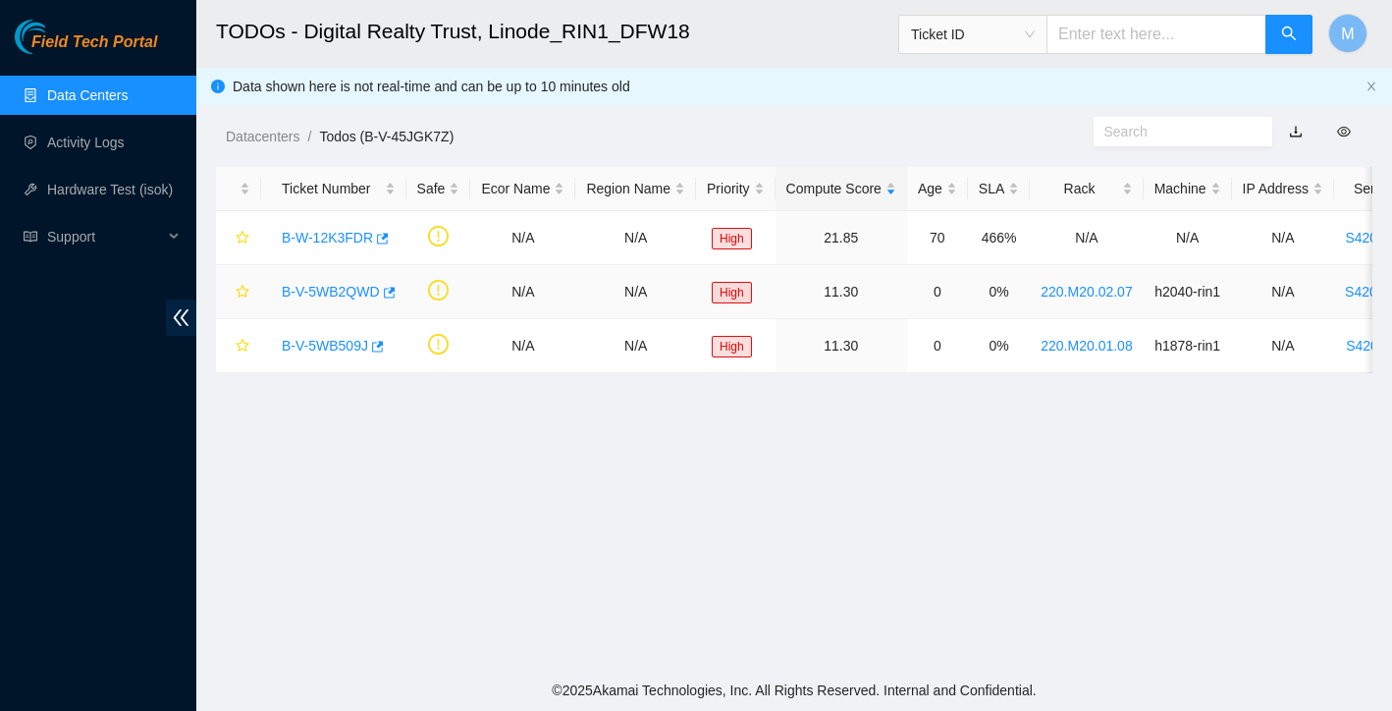
click at [291, 290] on link "B-V-5WB2QWD" at bounding box center [331, 292] width 98 height 16
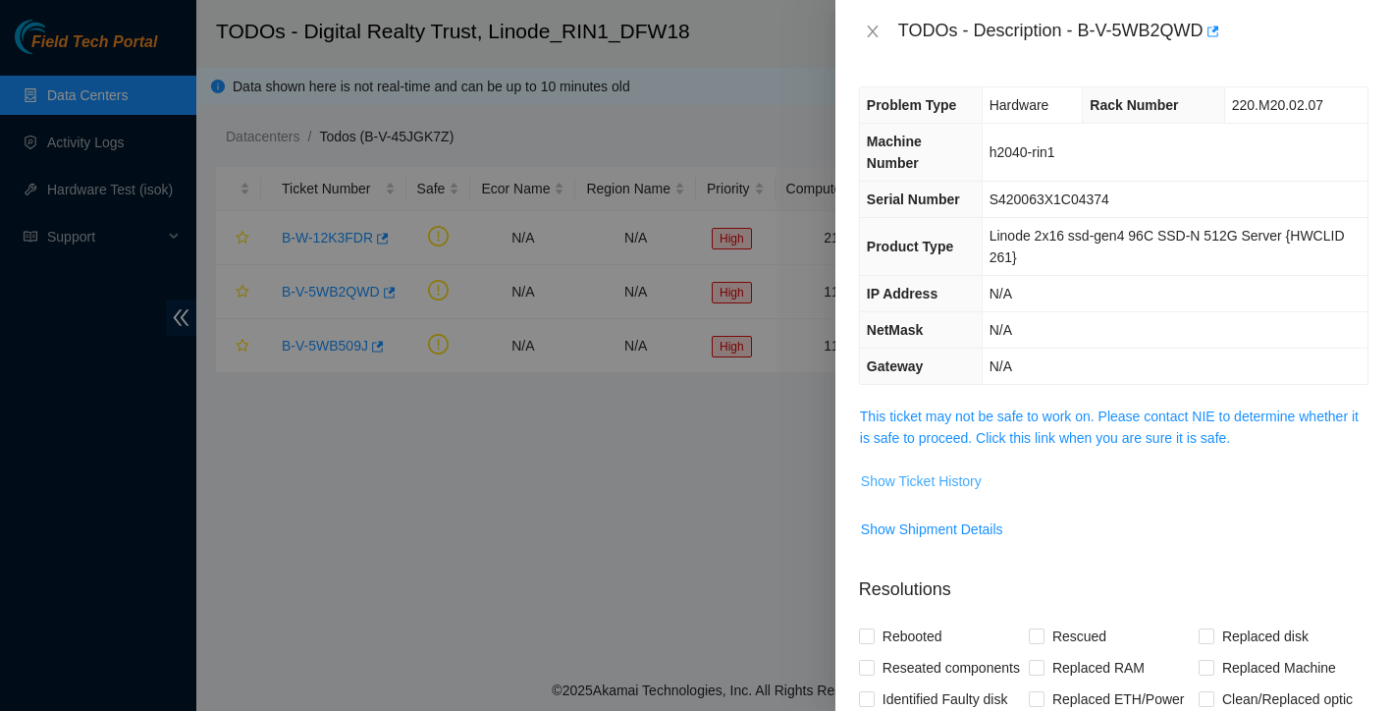
click at [926, 479] on span "Show Ticket History" at bounding box center [921, 481] width 121 height 22
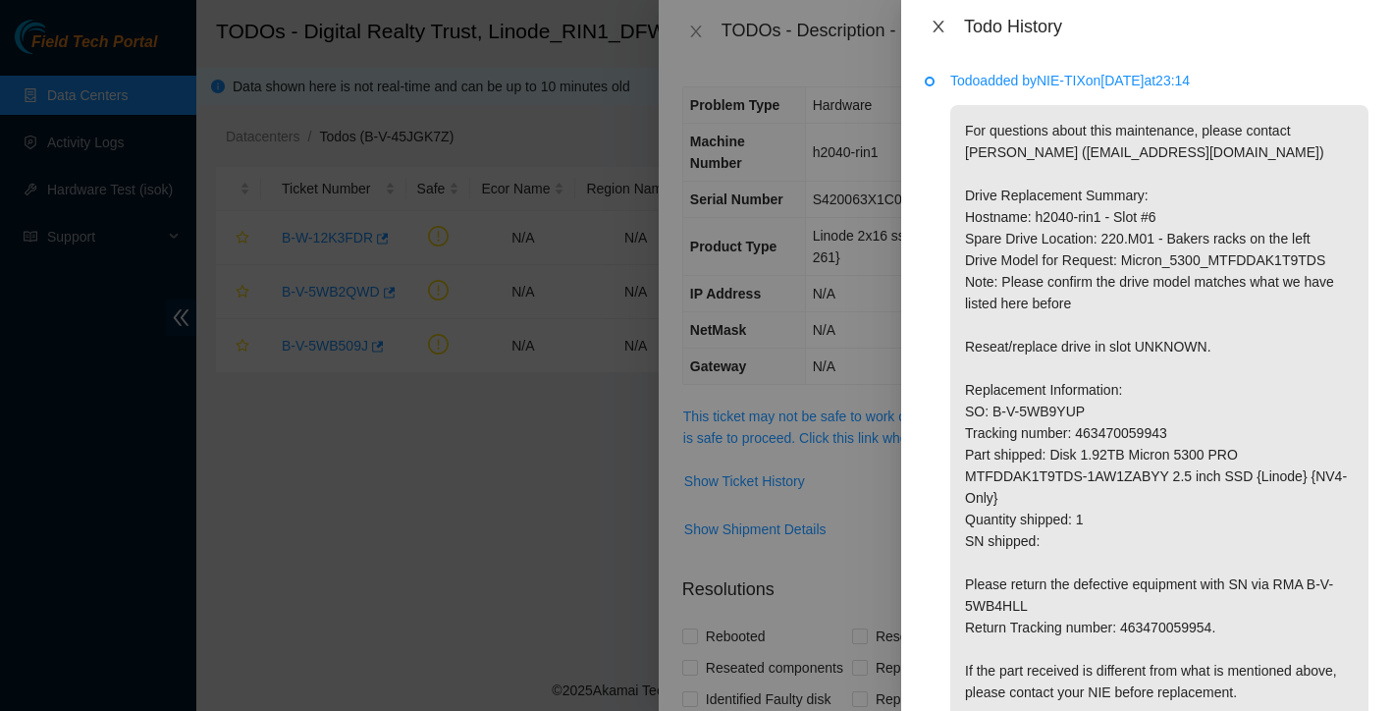
click at [938, 26] on icon "close" at bounding box center [938, 27] width 11 height 12
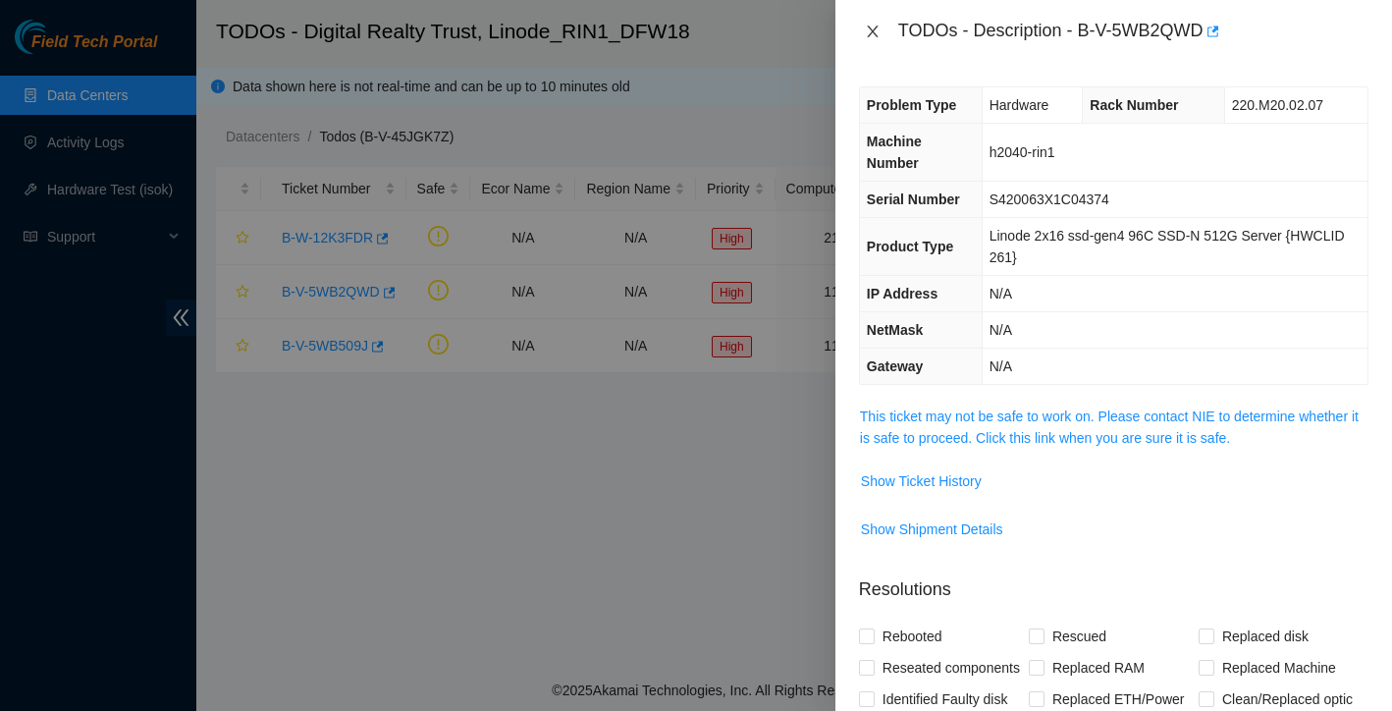
click at [873, 31] on icon "close" at bounding box center [872, 32] width 11 height 12
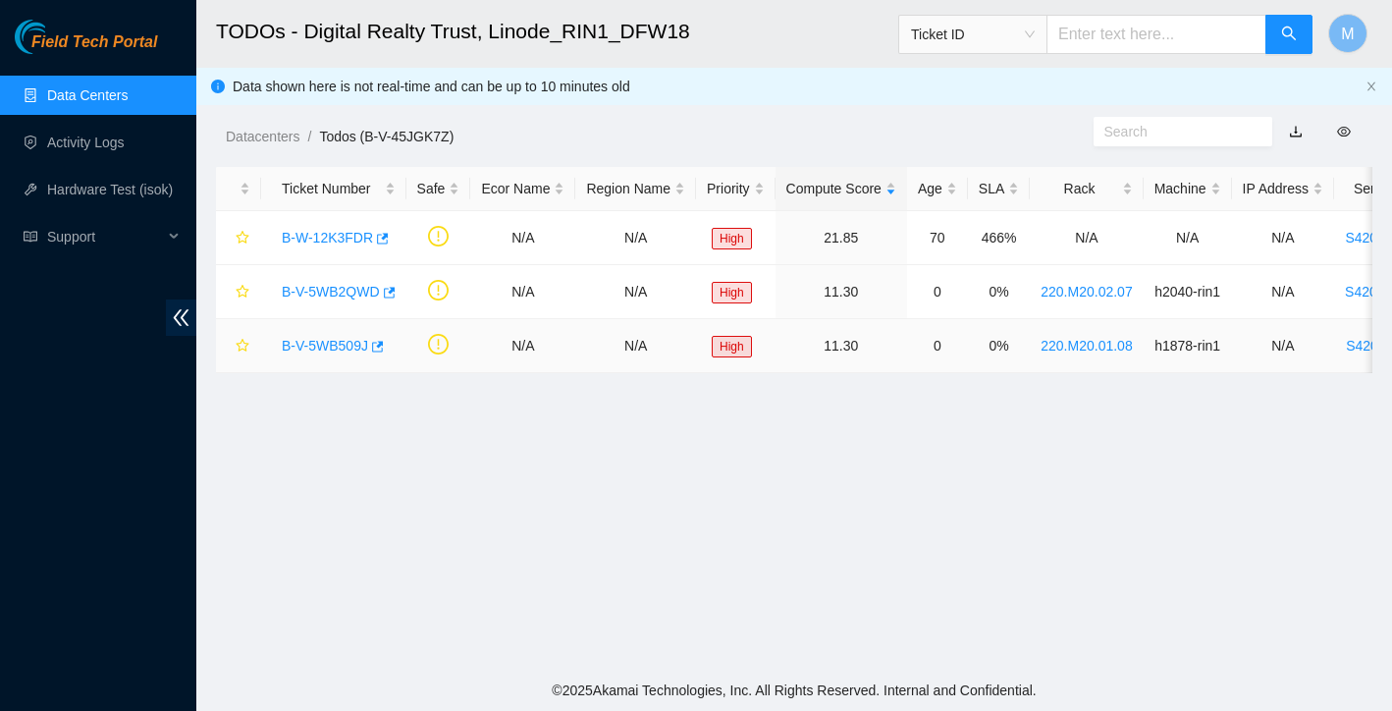
click at [309, 341] on link "B-V-5WB509J" at bounding box center [325, 346] width 86 height 16
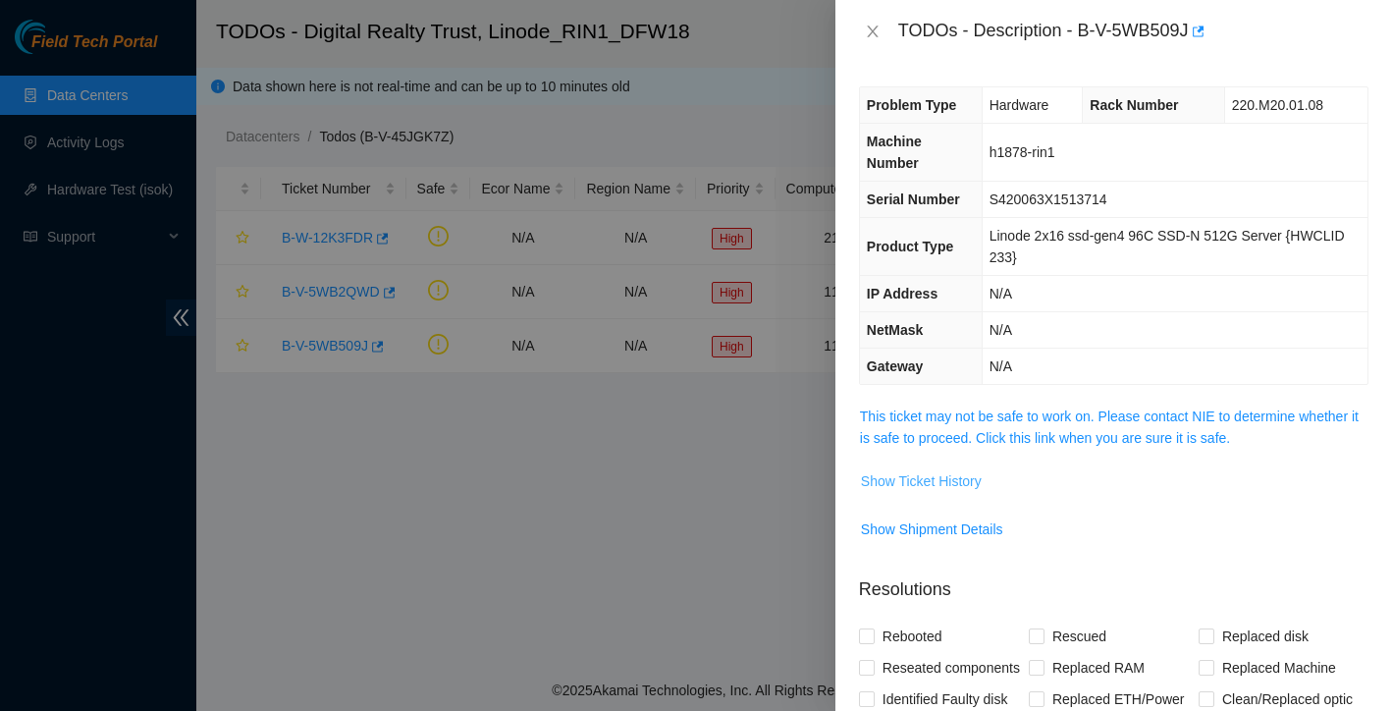
click at [913, 483] on span "Show Ticket History" at bounding box center [921, 481] width 121 height 22
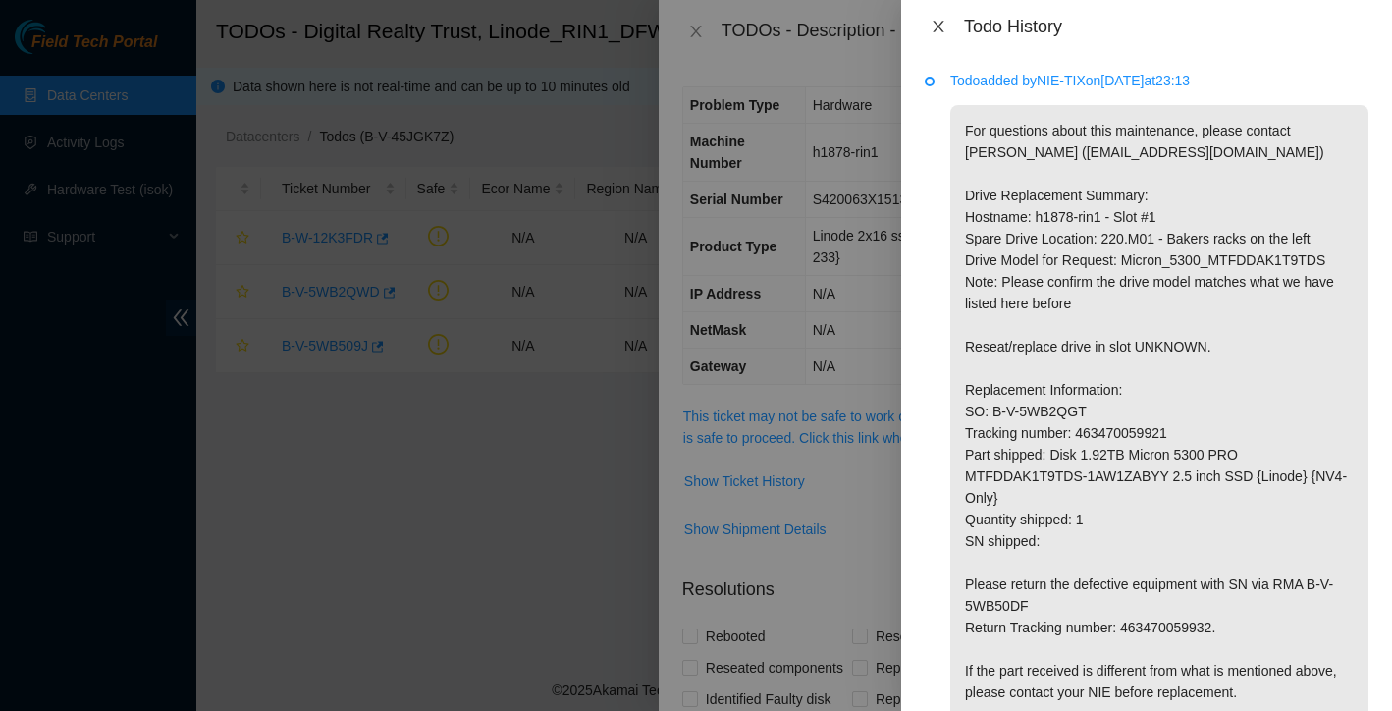
click at [937, 28] on icon "close" at bounding box center [938, 27] width 11 height 12
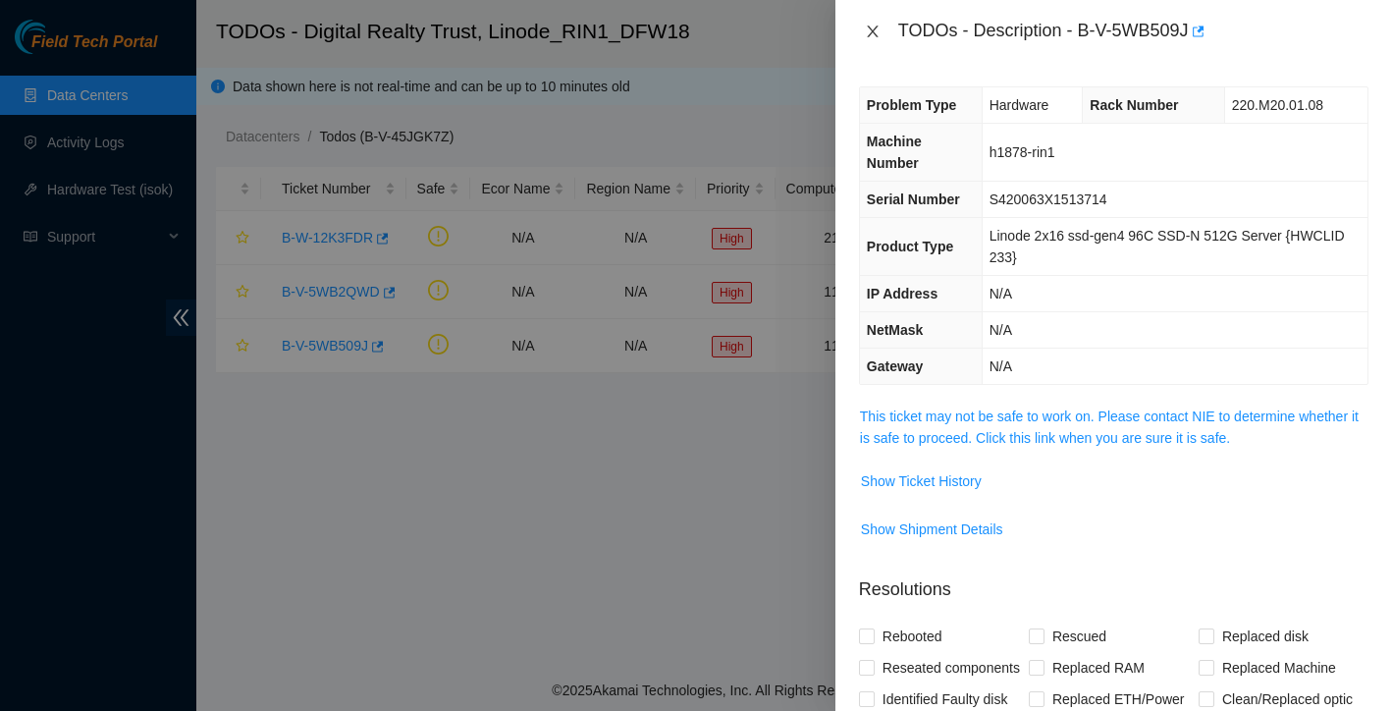
click at [869, 27] on icon "close" at bounding box center [872, 32] width 11 height 12
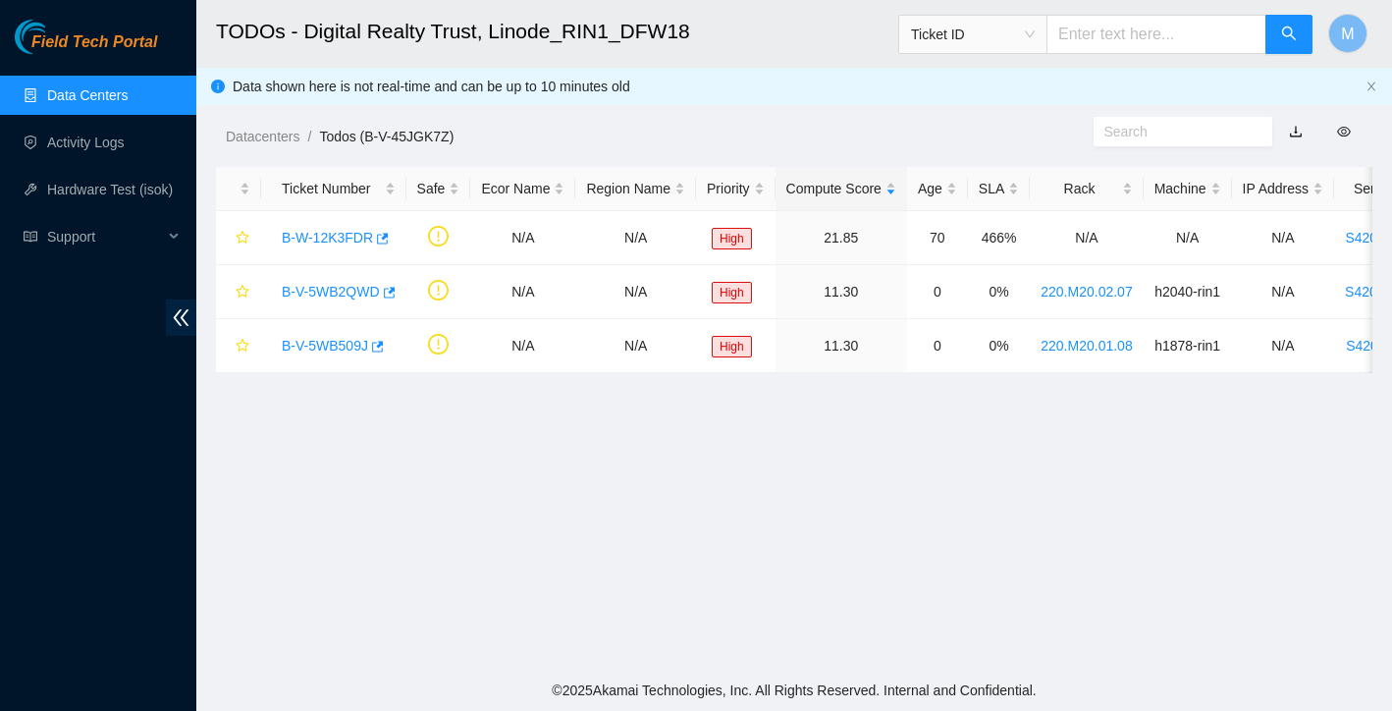
click at [109, 101] on link "Data Centers" at bounding box center [87, 95] width 81 height 16
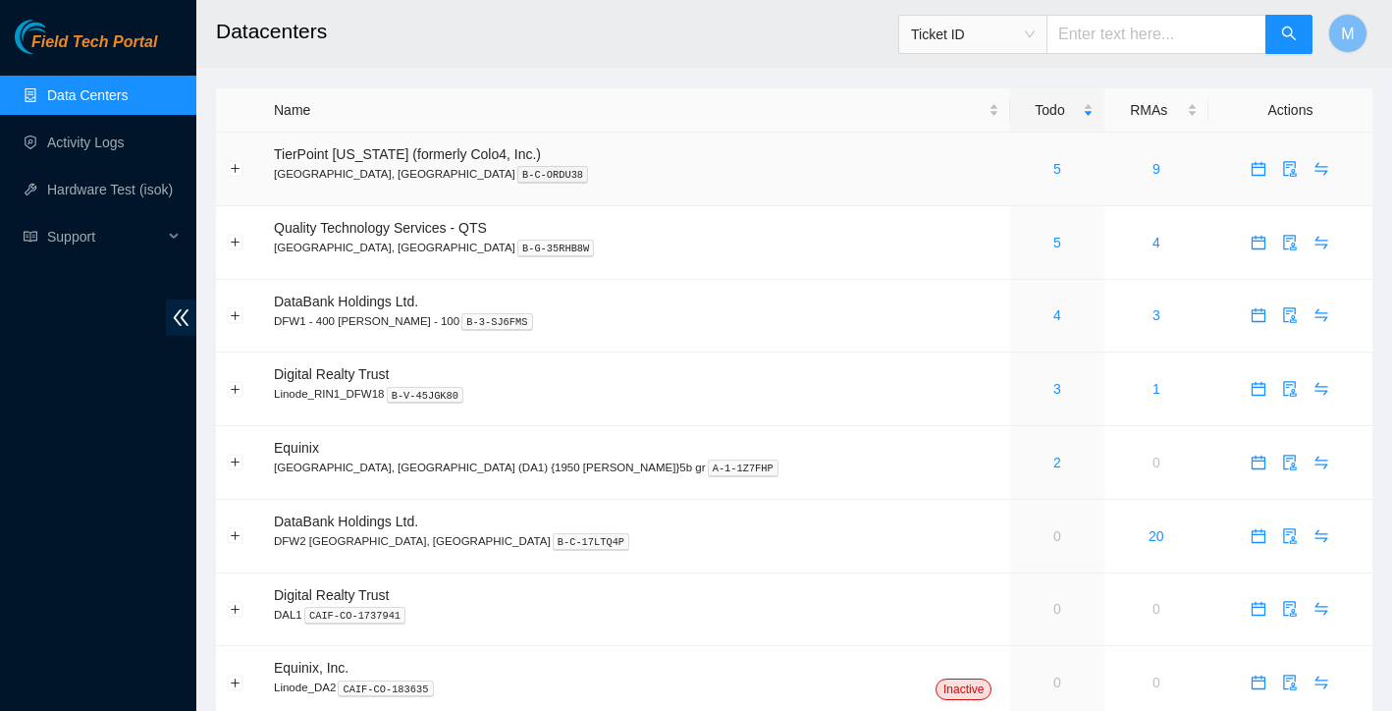
click at [1021, 176] on div "5" at bounding box center [1057, 169] width 72 height 22
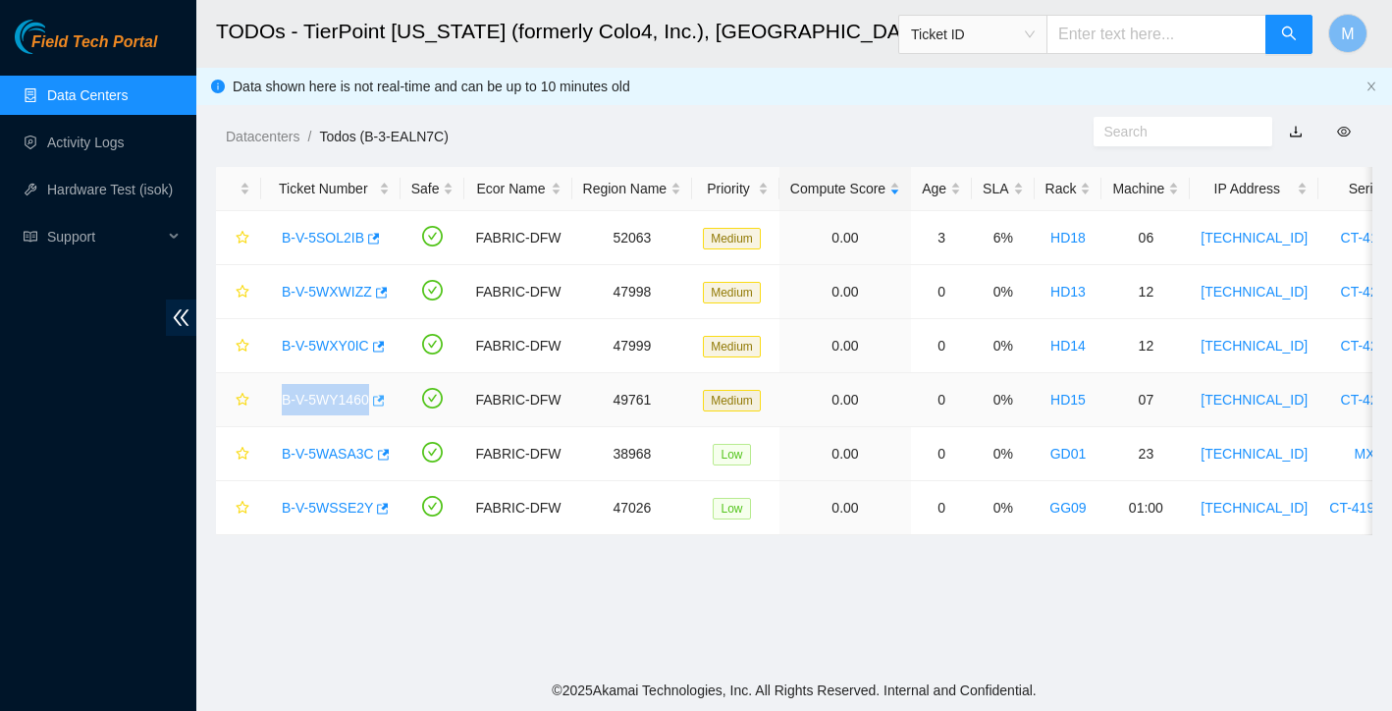
drag, startPoint x: 279, startPoint y: 399, endPoint x: 376, endPoint y: 399, distance: 97.2
click at [376, 399] on div "B-V-5WY1460" at bounding box center [331, 399] width 118 height 31
copy div "B-V-5WY1460"
drag, startPoint x: 278, startPoint y: 455, endPoint x: 375, endPoint y: 456, distance: 97.2
click at [375, 456] on div "B-V-5WASA3C" at bounding box center [331, 453] width 118 height 31
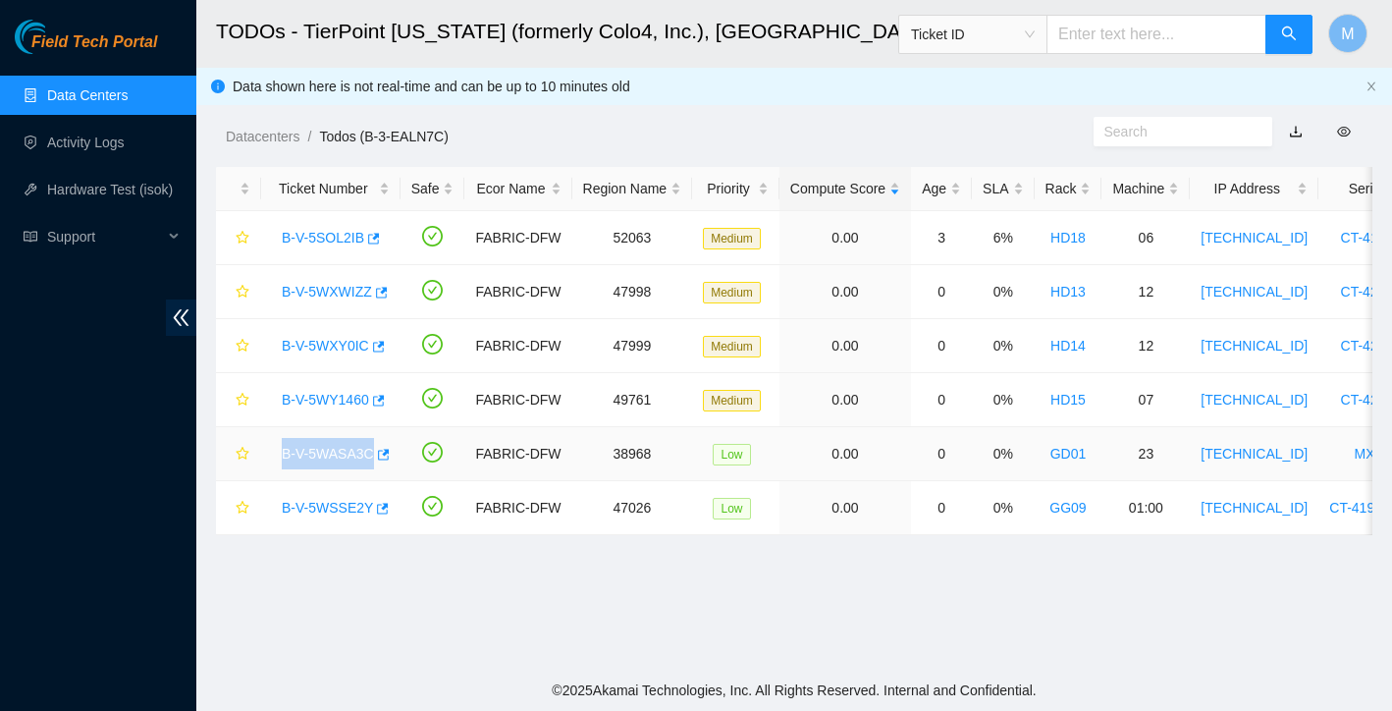
copy link "B-V-5WASA3C"
drag, startPoint x: 281, startPoint y: 341, endPoint x: 371, endPoint y: 343, distance: 90.4
click at [371, 343] on div "B-V-5WXY0IC" at bounding box center [331, 345] width 118 height 31
copy link "B-V-5WXY0IC"
drag, startPoint x: 279, startPoint y: 509, endPoint x: 373, endPoint y: 503, distance: 94.4
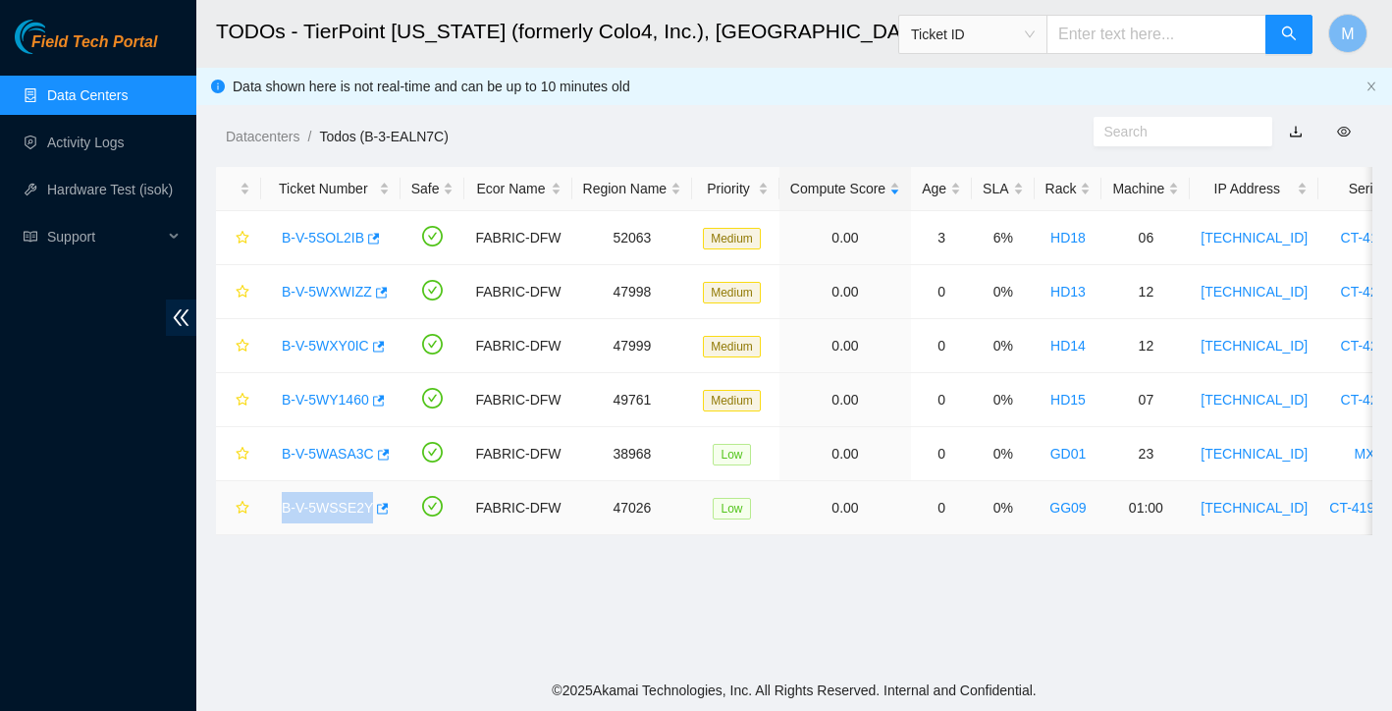
click at [373, 503] on div "B-V-5WSSE2Y" at bounding box center [331, 507] width 118 height 31
copy link "B-V-5WSSE2Y"
click at [347, 296] on link "B-V-5WXWIZZ" at bounding box center [327, 292] width 90 height 16
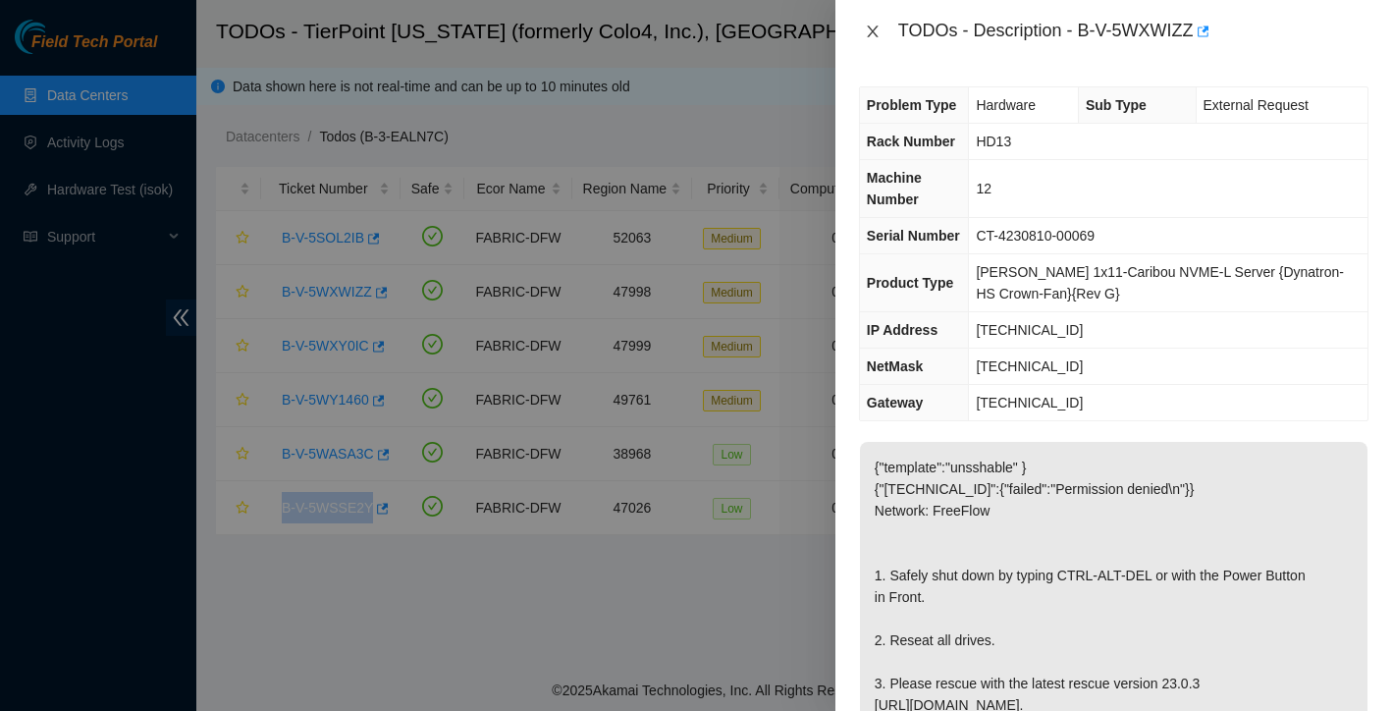
click at [876, 30] on icon "close" at bounding box center [873, 32] width 16 height 16
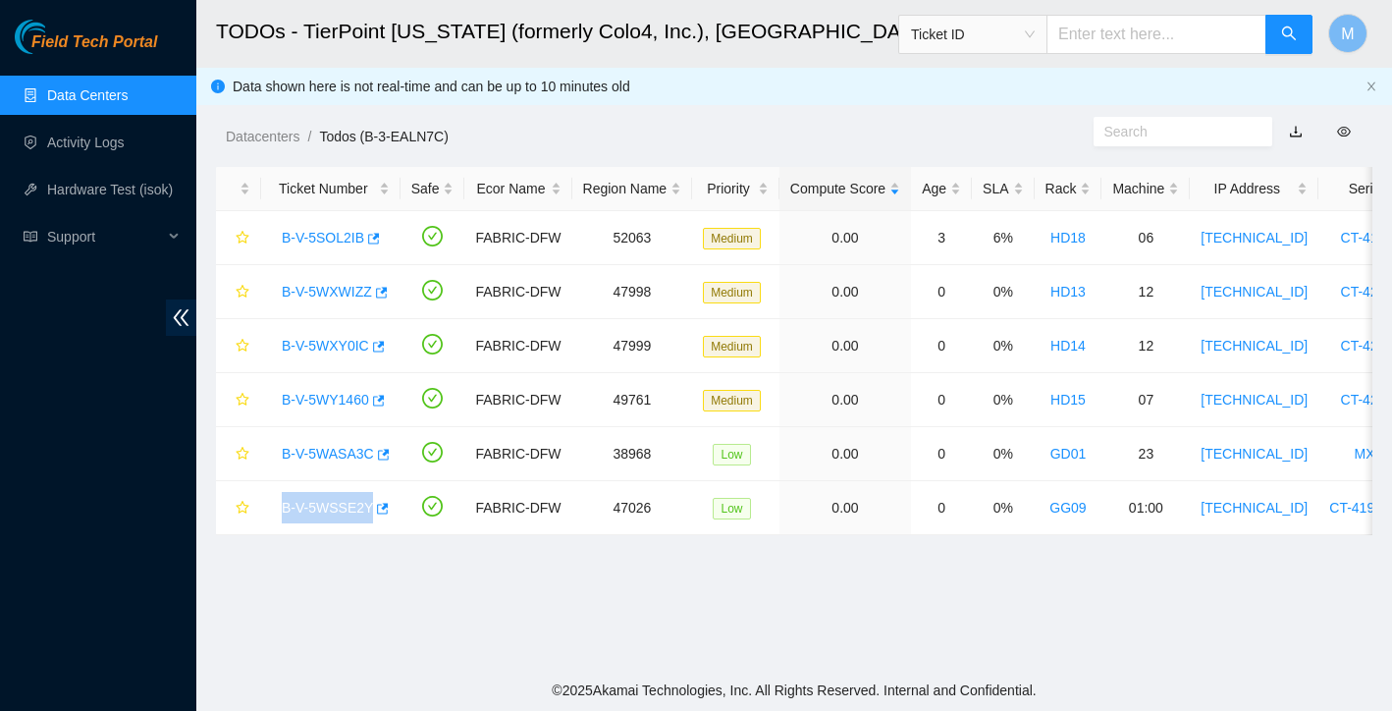
click at [128, 99] on link "Data Centers" at bounding box center [87, 95] width 81 height 16
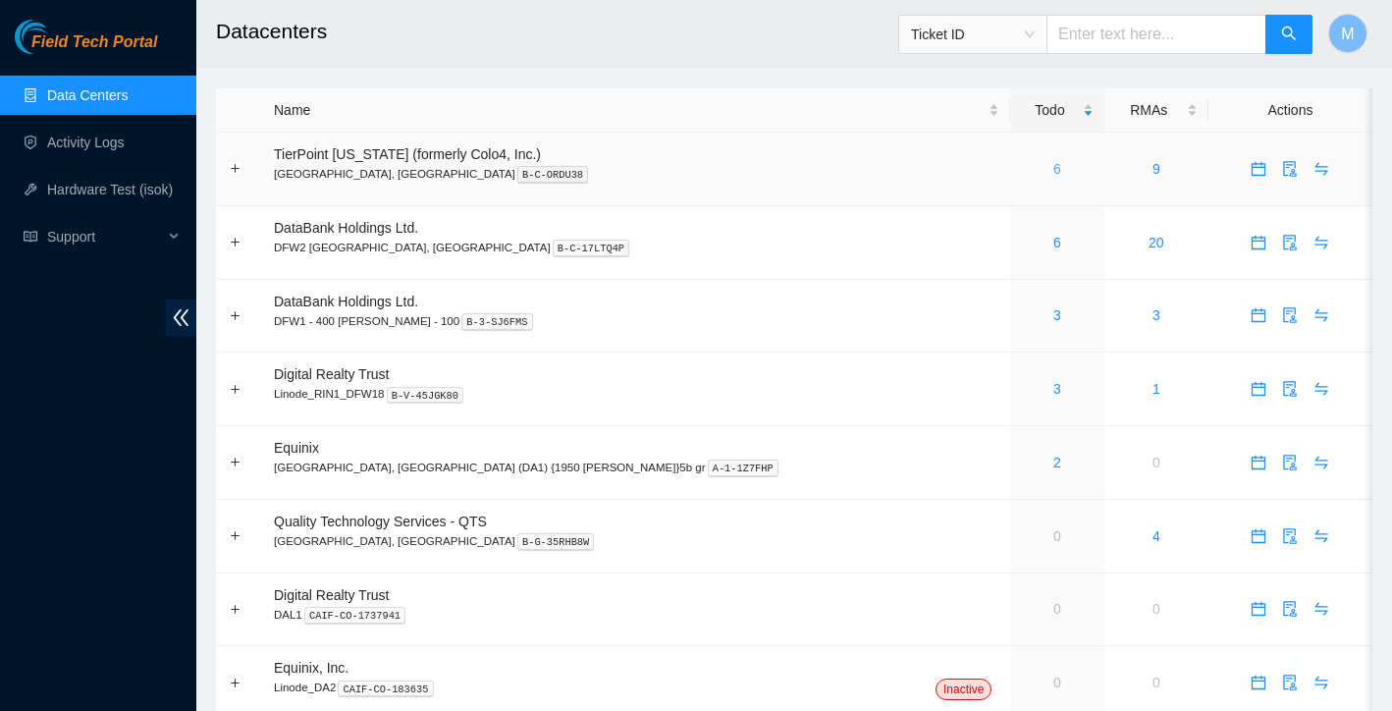
click at [1054, 166] on link "6" at bounding box center [1058, 169] width 8 height 16
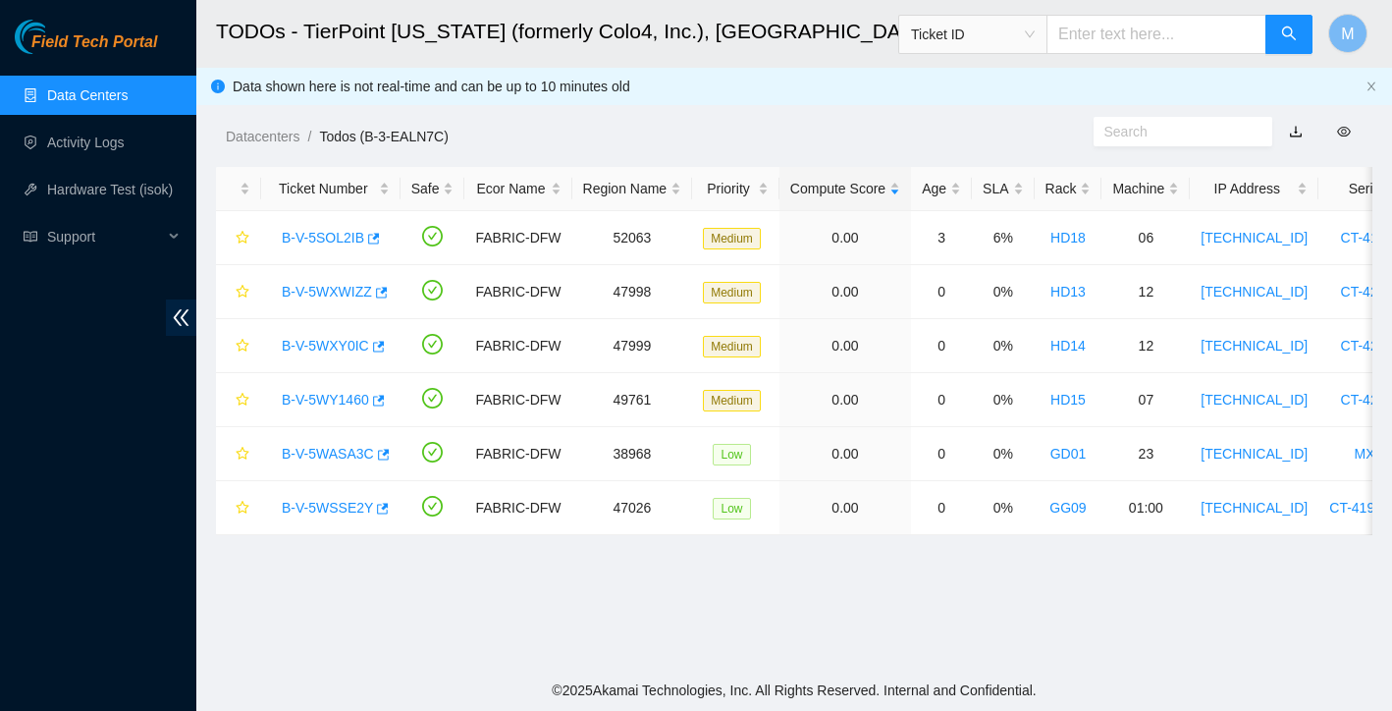
click at [1104, 34] on input "text" at bounding box center [1157, 34] width 220 height 39
paste input "B-W-167G91D"
type input "B-W-167G91D"
click at [1289, 35] on icon "search" at bounding box center [1289, 34] width 14 height 14
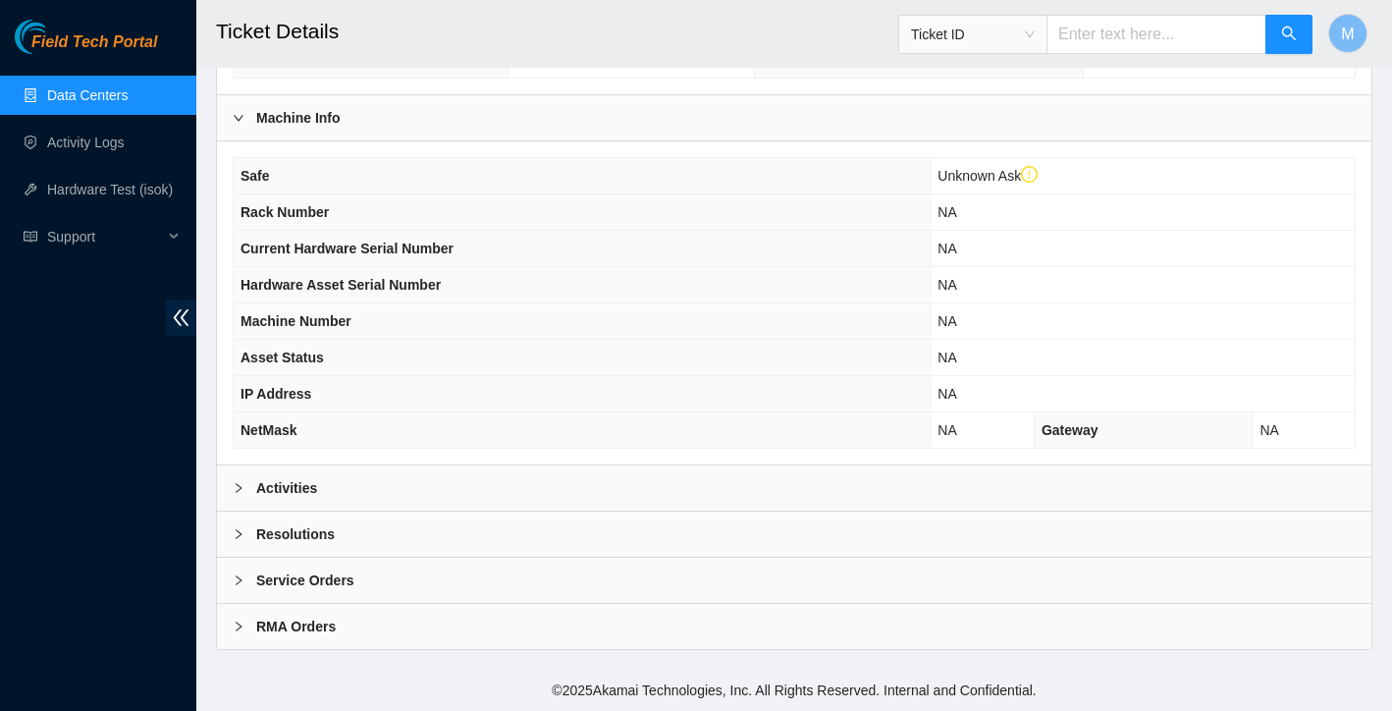
click at [306, 490] on b "Activities" at bounding box center [286, 488] width 61 height 22
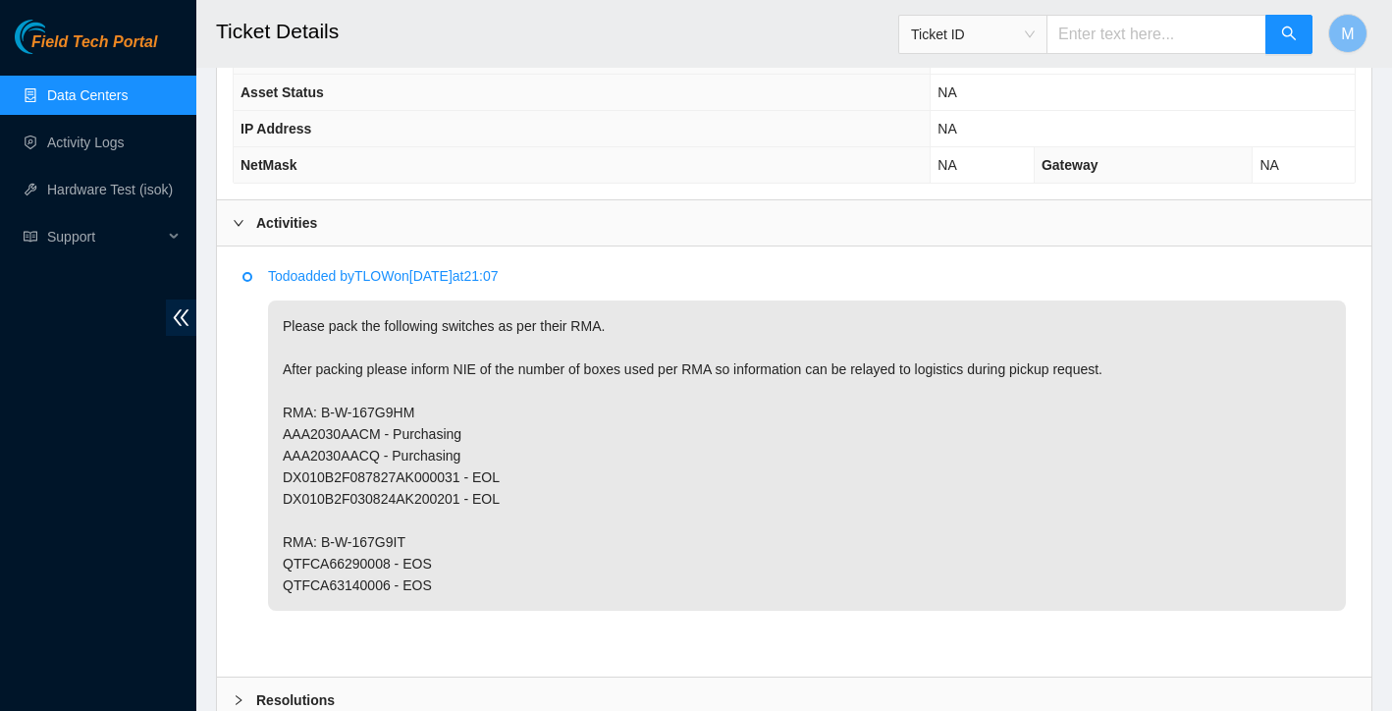
scroll to position [864, 0]
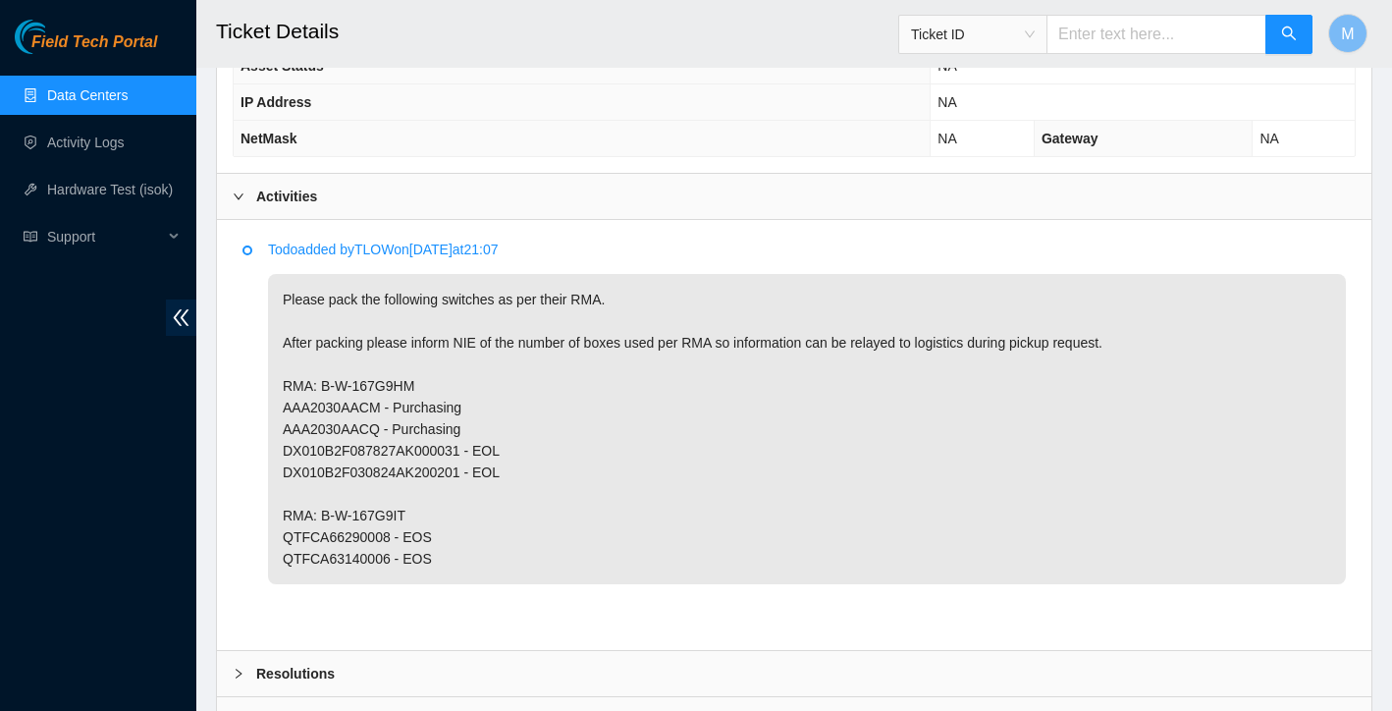
drag, startPoint x: 284, startPoint y: 297, endPoint x: 620, endPoint y: 591, distance: 446.7
click at [620, 591] on li "Todo added by TLOW on [DATE] 21:07 Please pack the following switches as per th…" at bounding box center [795, 434] width 1104 height 379
click at [632, 549] on p "Please pack the following switches as per their RMA. After packing please infor…" at bounding box center [807, 429] width 1078 height 310
